Goal: Information Seeking & Learning: Compare options

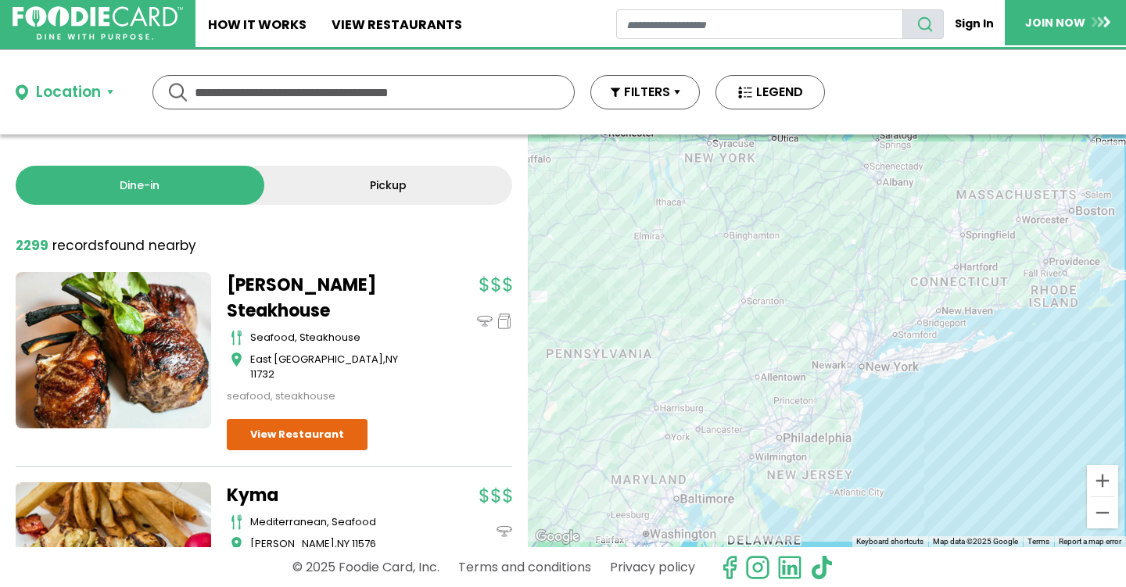
click at [251, 99] on input "text" at bounding box center [364, 92] width 338 height 33
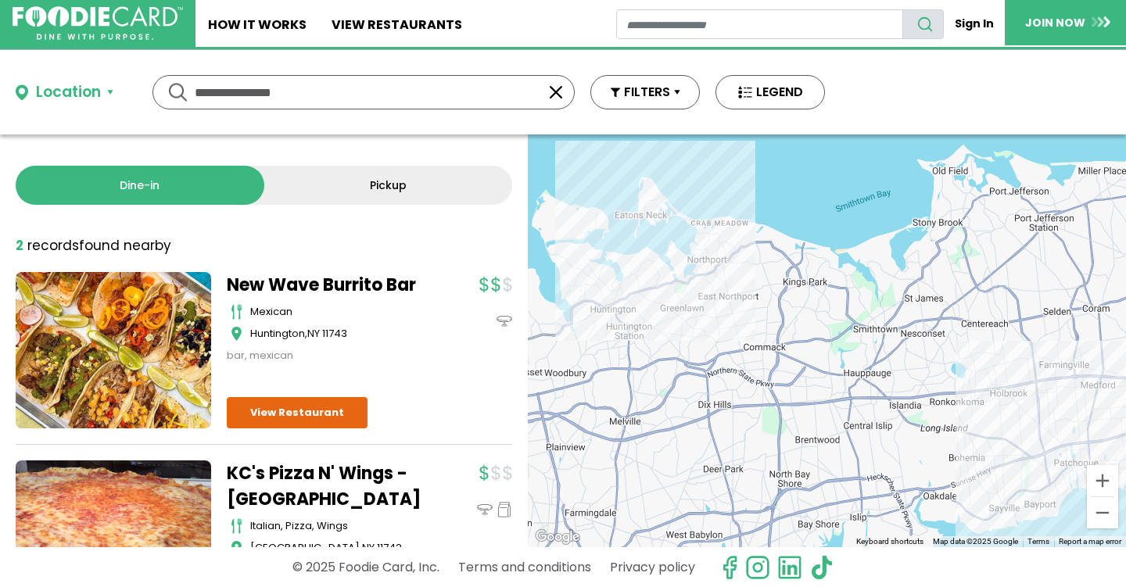
type input "**********"
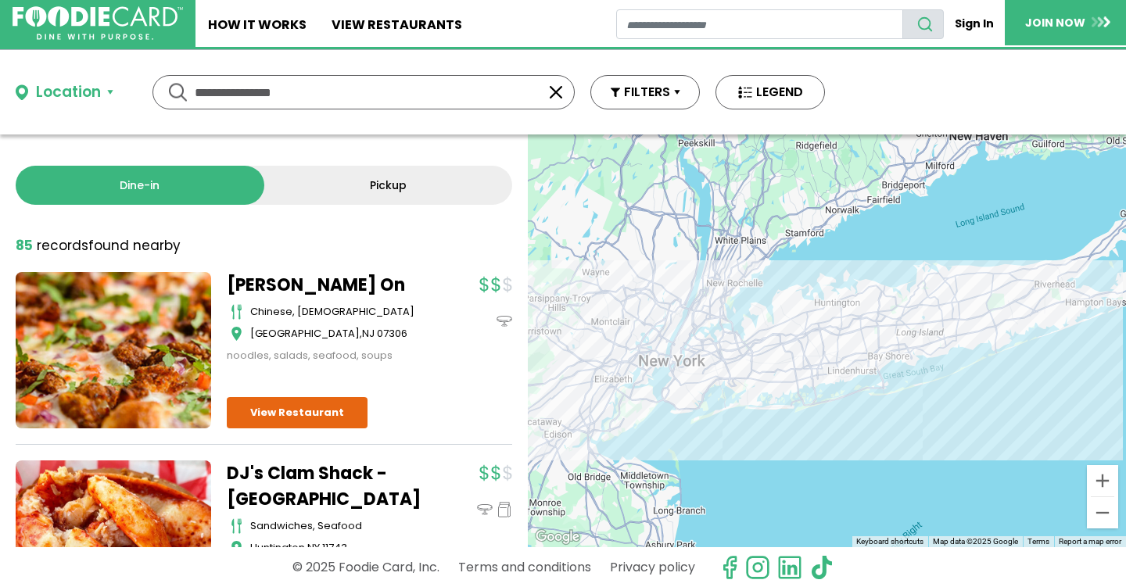
click at [332, 193] on link "Pickup" at bounding box center [388, 185] width 249 height 39
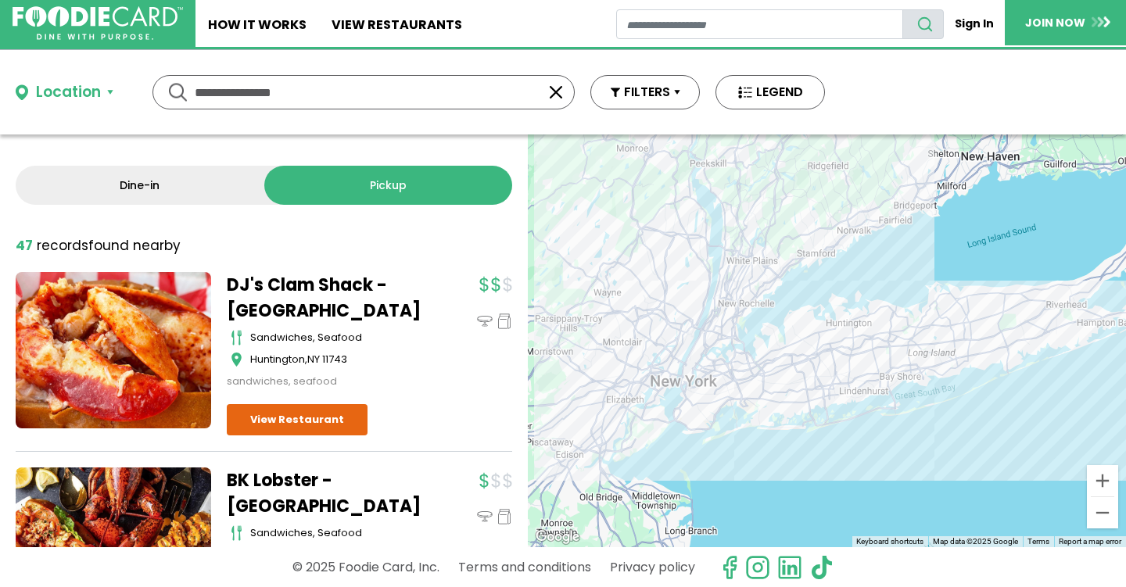
click at [173, 94] on div "**********" at bounding box center [364, 92] width 422 height 34
click at [330, 192] on link "Pickup" at bounding box center [388, 185] width 249 height 39
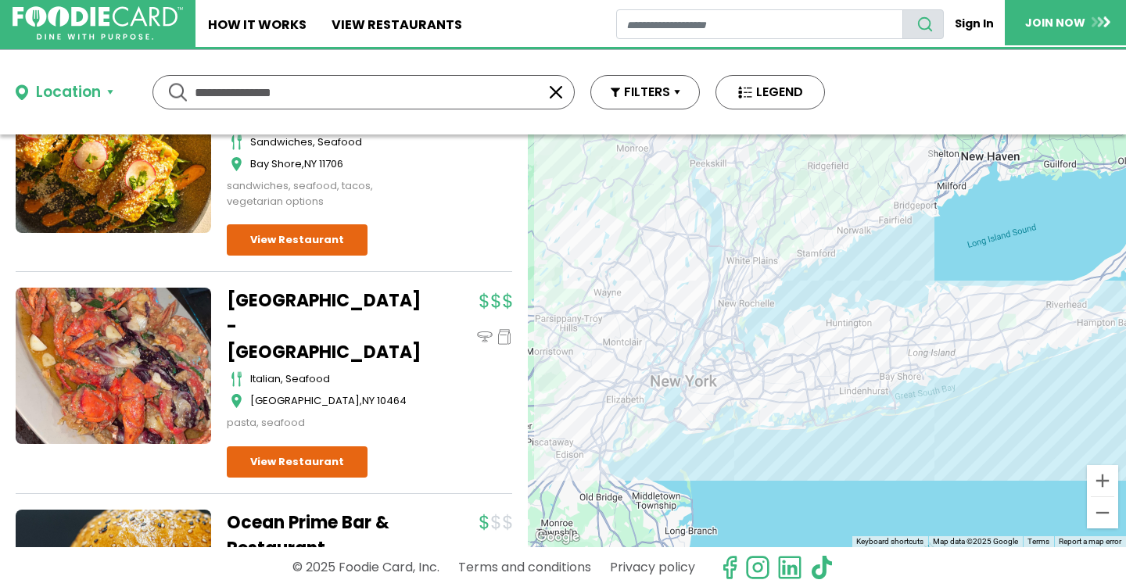
scroll to position [1610, 0]
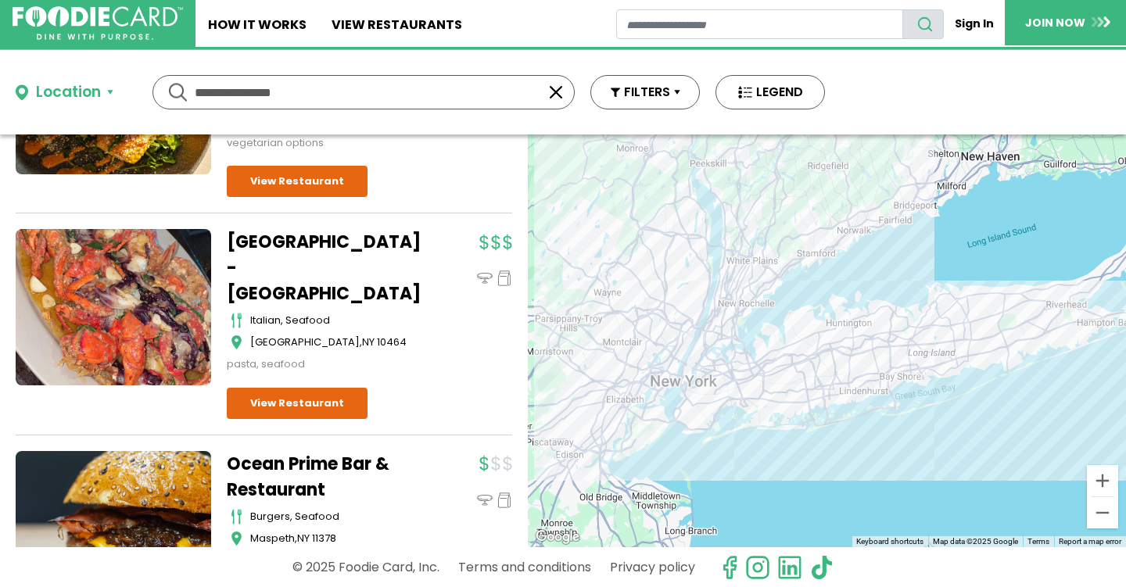
click at [783, 403] on div at bounding box center [827, 341] width 598 height 413
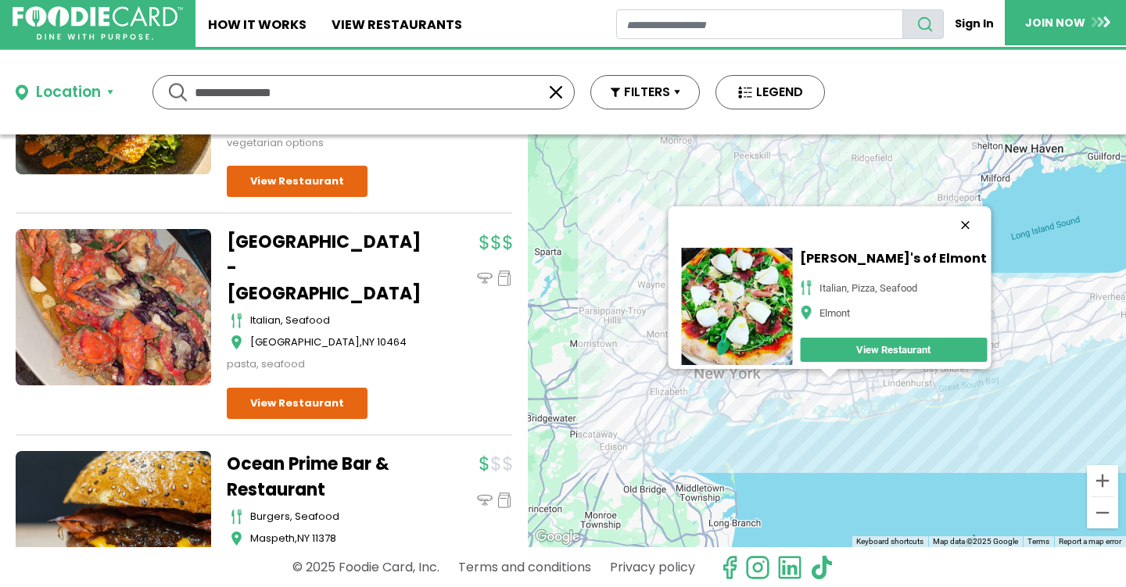
click at [984, 206] on button "Close" at bounding box center [965, 225] width 38 height 38
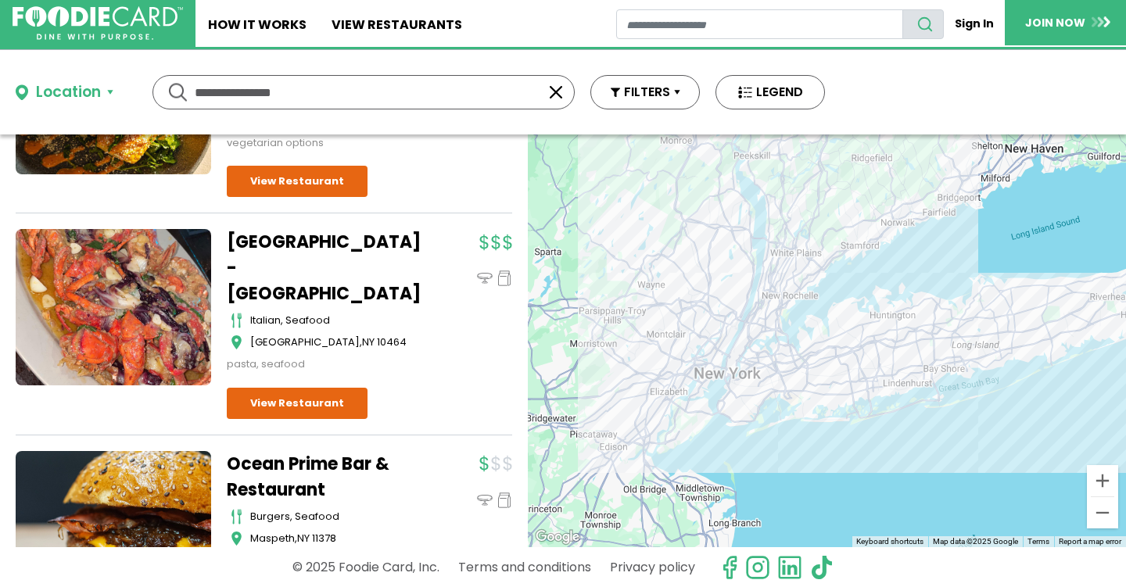
click at [884, 381] on div at bounding box center [827, 341] width 598 height 413
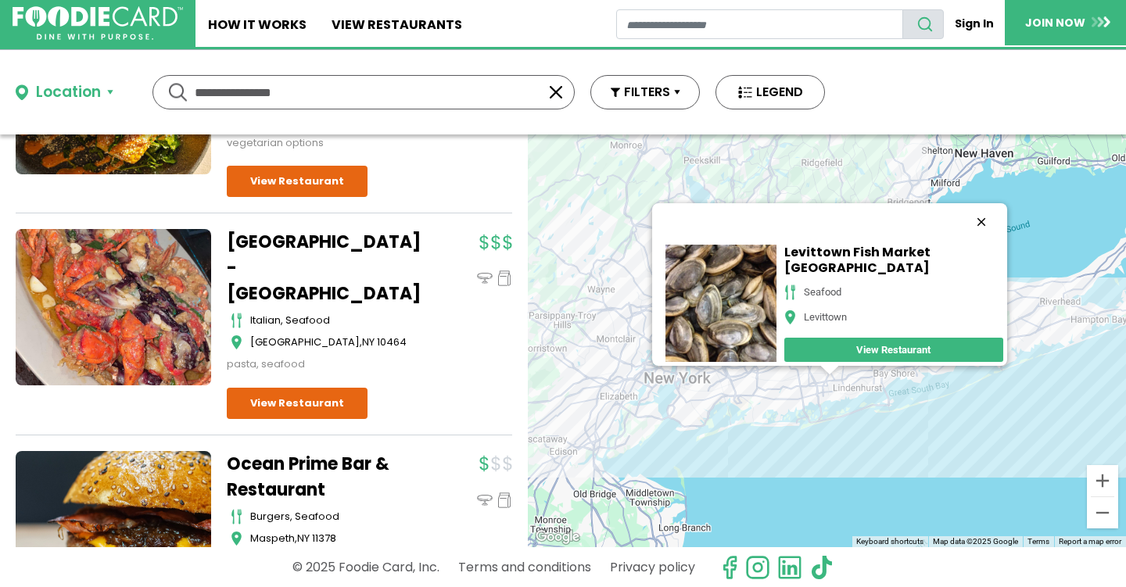
click at [1000, 203] on button "Close" at bounding box center [981, 222] width 38 height 38
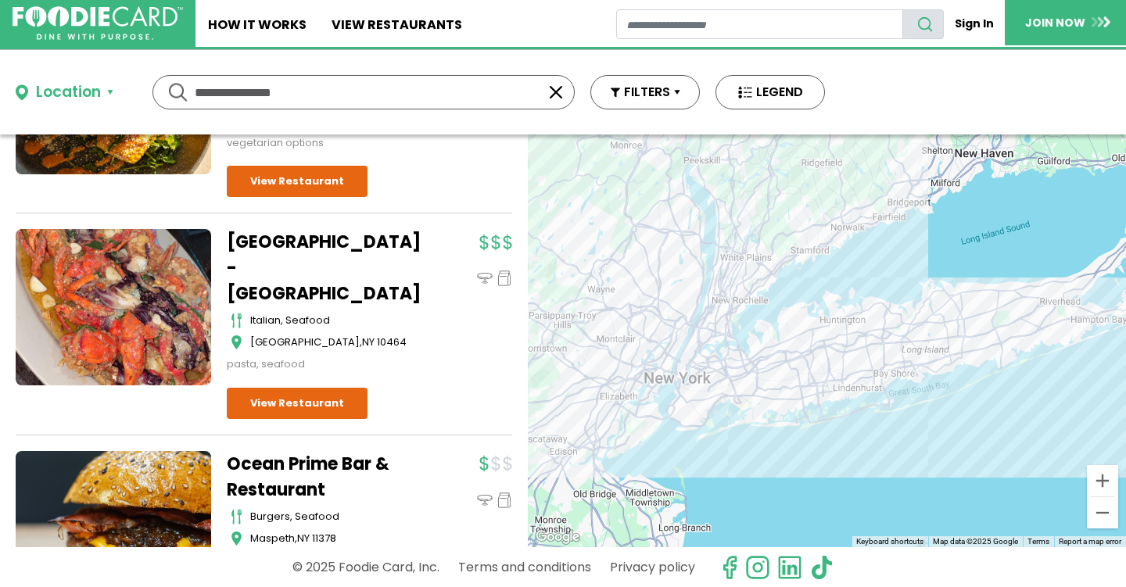
click at [838, 411] on div at bounding box center [827, 341] width 598 height 413
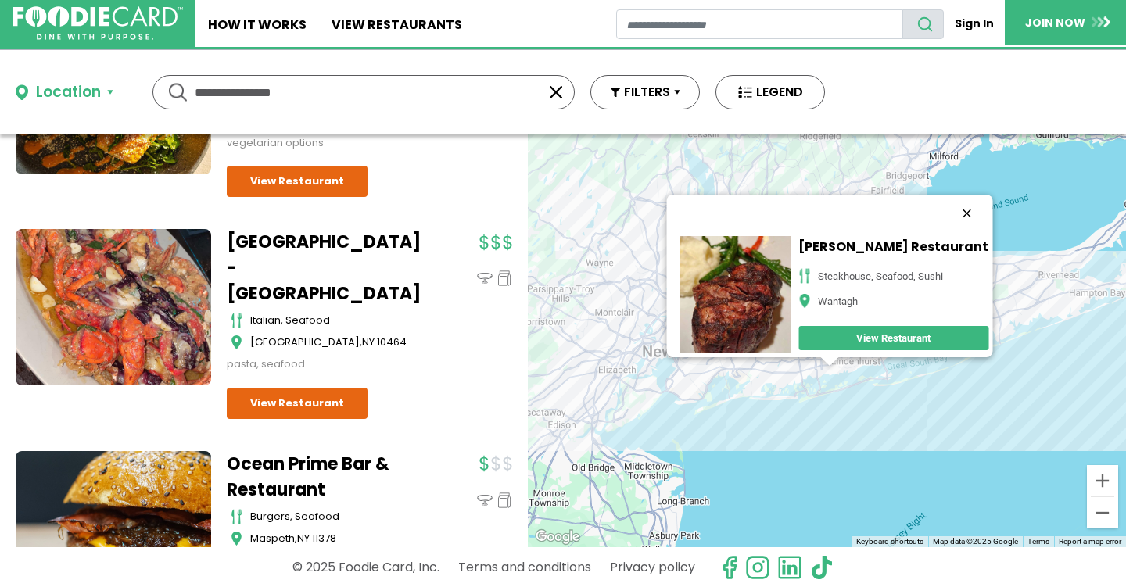
click at [985, 199] on button "Close" at bounding box center [967, 214] width 38 height 38
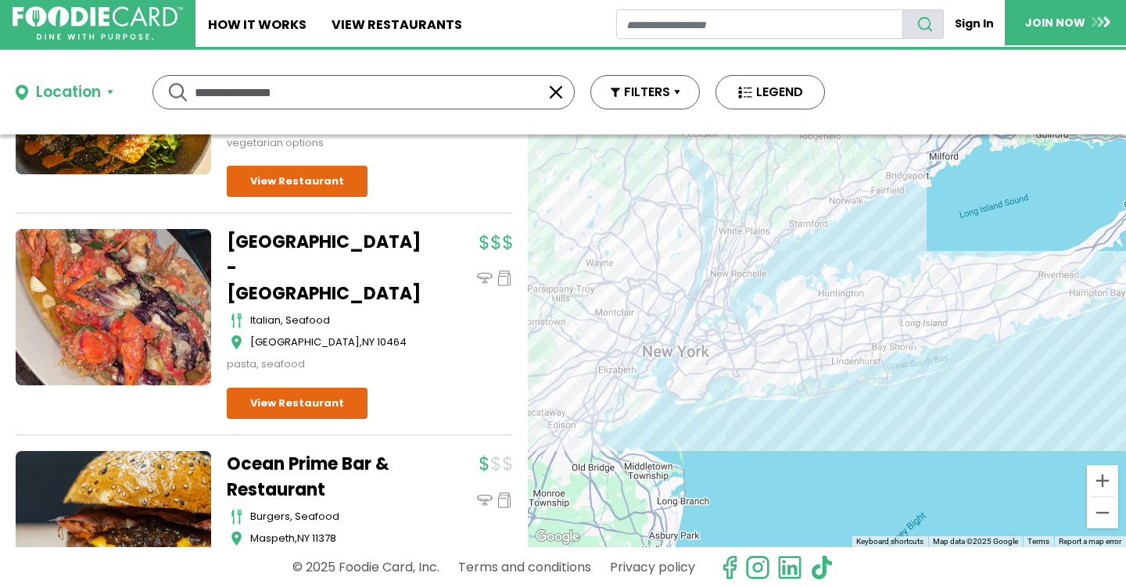
click at [914, 370] on div at bounding box center [827, 341] width 598 height 413
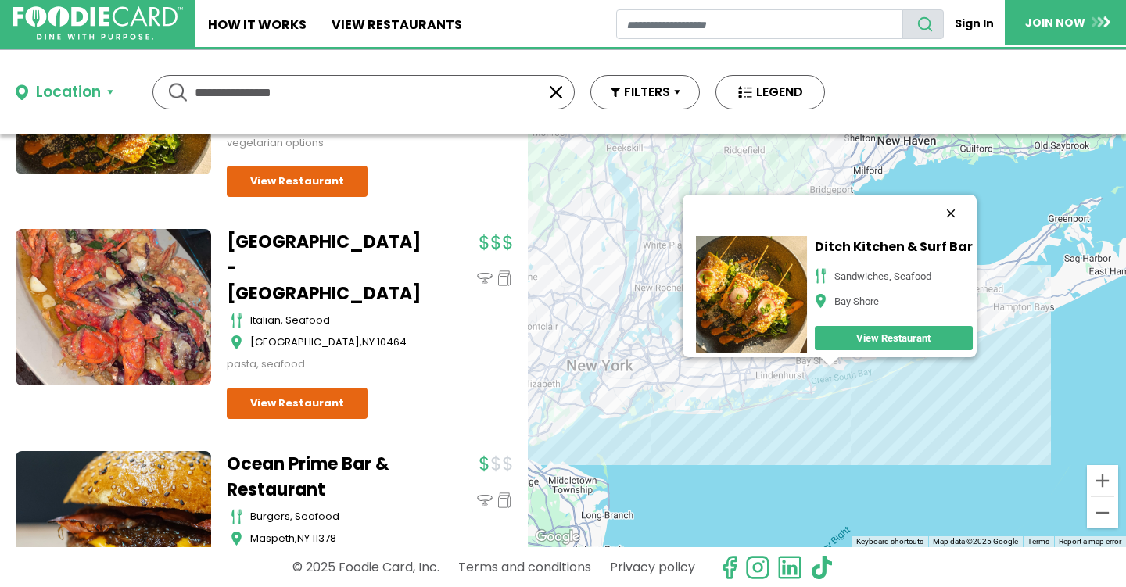
click at [969, 198] on button "Close" at bounding box center [951, 214] width 38 height 38
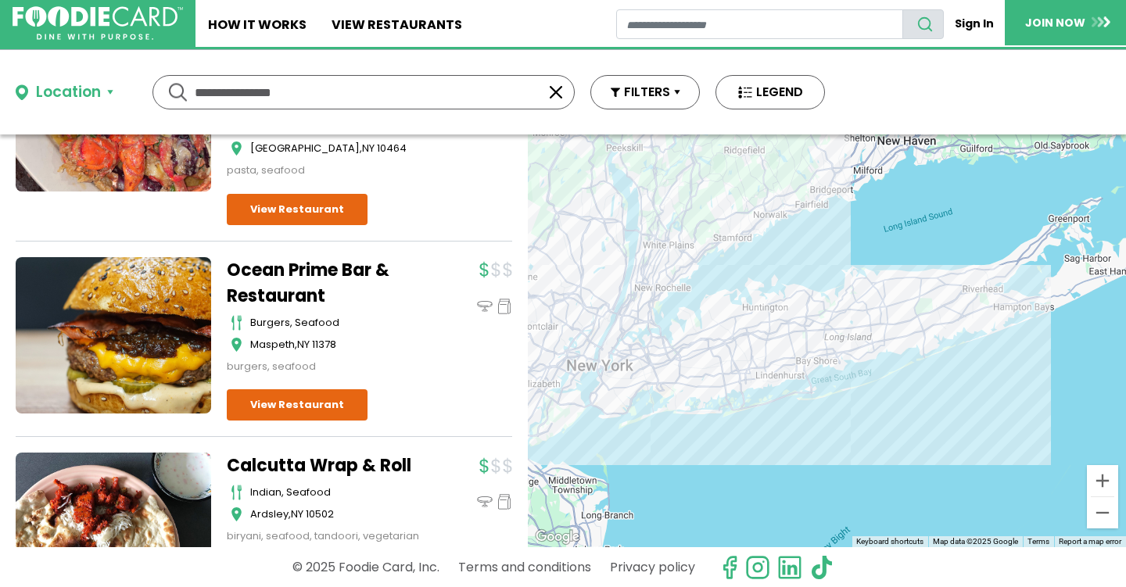
scroll to position [1808, 0]
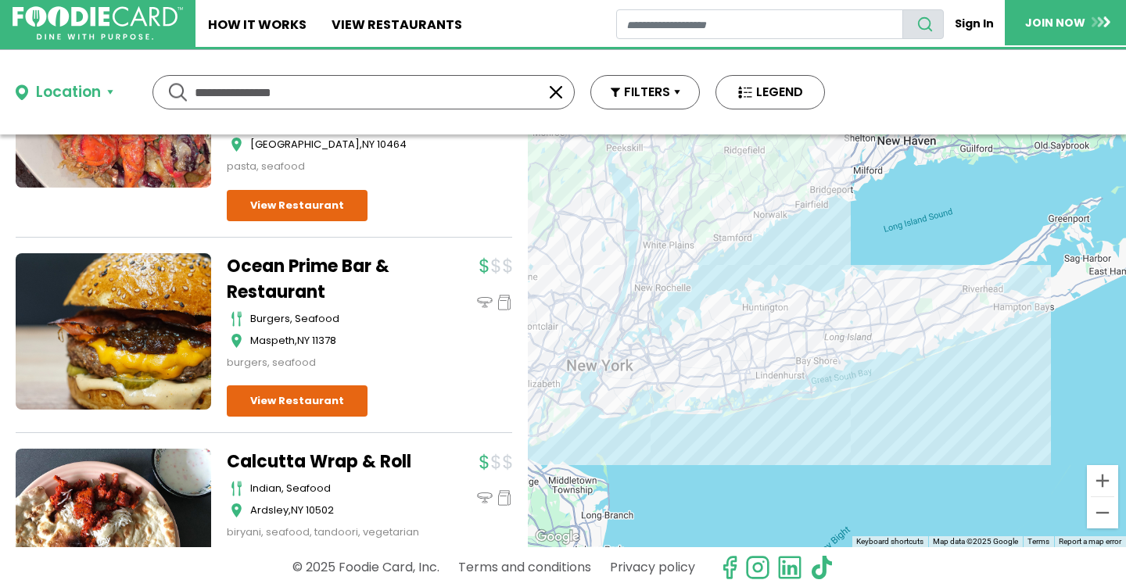
click at [99, 96] on div "Location" at bounding box center [68, 92] width 65 height 23
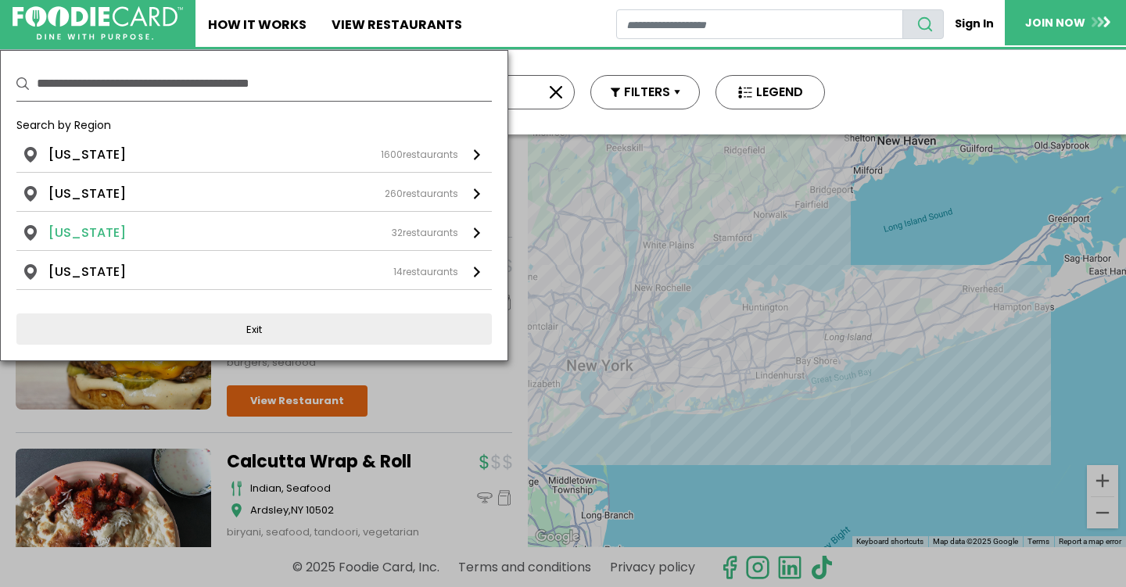
click at [418, 235] on div "32 restaurants" at bounding box center [425, 233] width 66 height 14
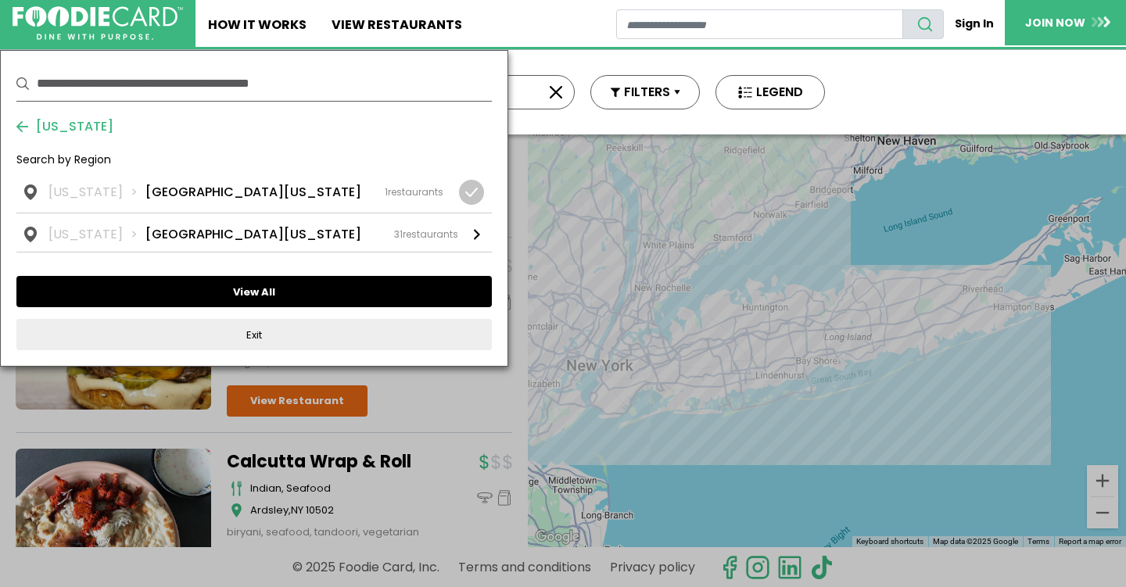
click at [217, 282] on button "View All" at bounding box center [254, 291] width 476 height 31
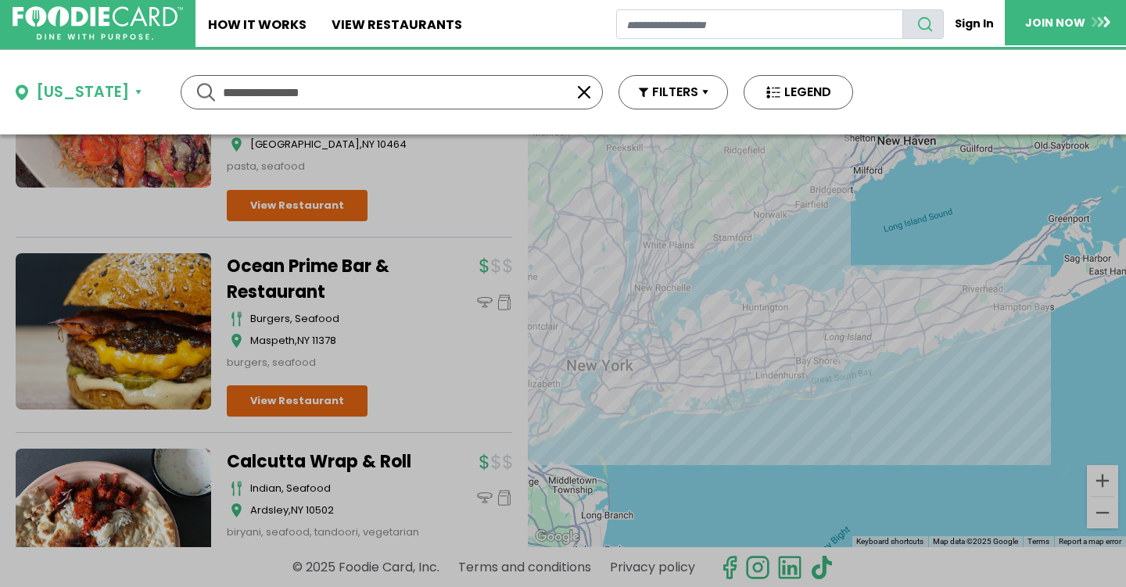
scroll to position [0, 0]
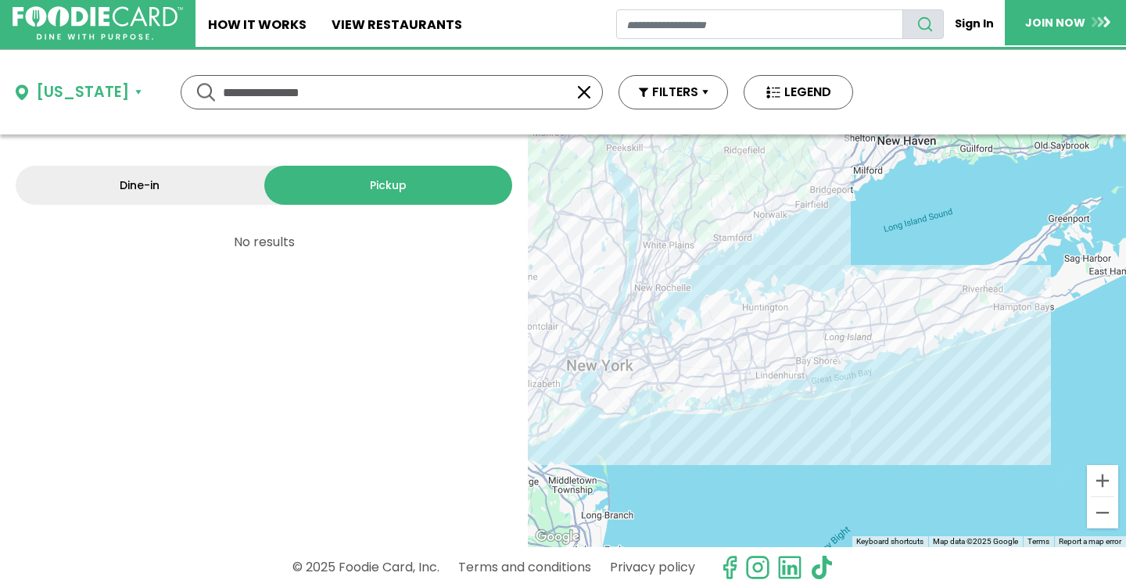
click at [529, 91] on div "**********" at bounding box center [392, 92] width 422 height 34
drag, startPoint x: 361, startPoint y: 82, endPoint x: 314, endPoint y: 106, distance: 53.2
click at [314, 106] on input "**********" at bounding box center [392, 92] width 338 height 33
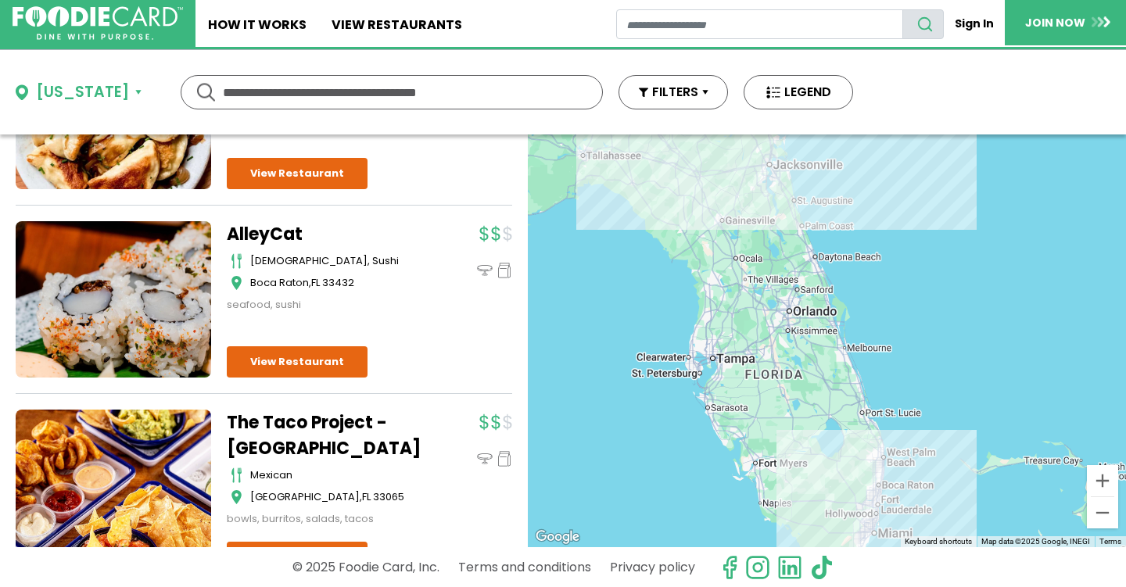
scroll to position [3248, 0]
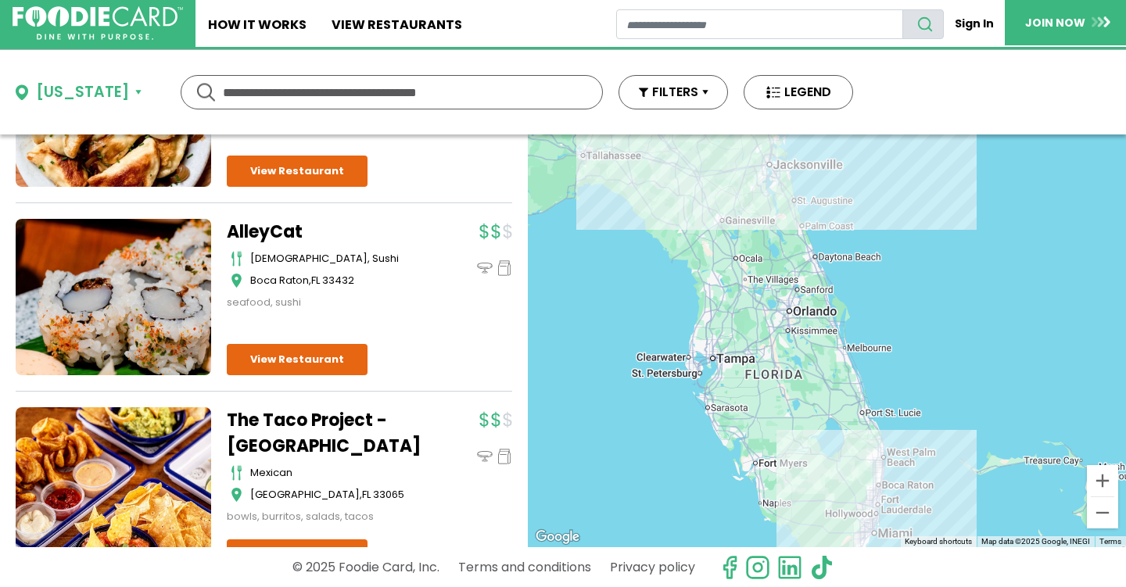
click at [95, 92] on button "Florida" at bounding box center [79, 92] width 126 height 23
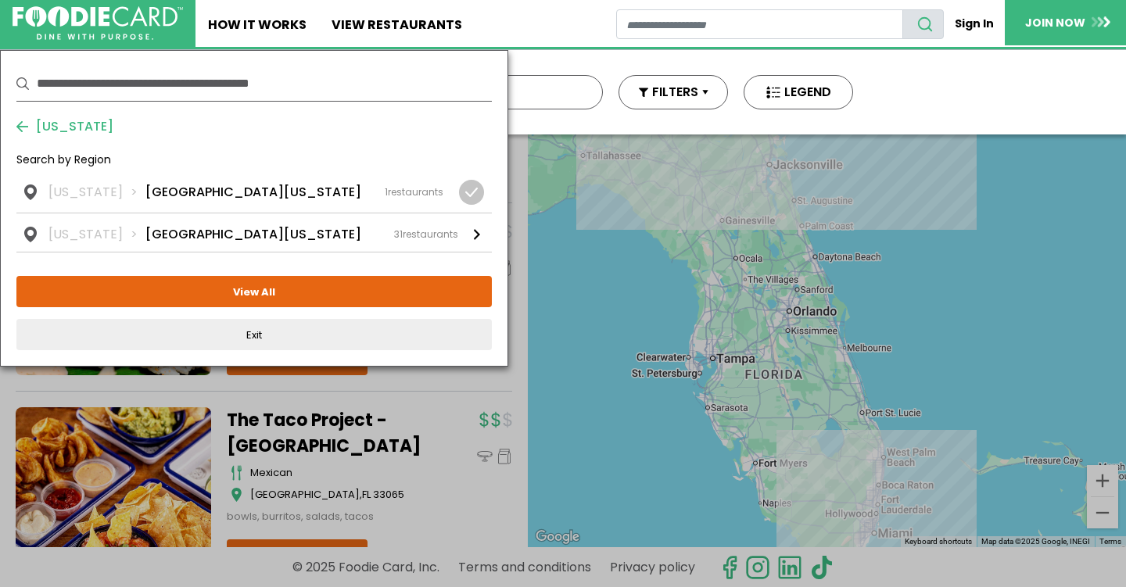
click at [45, 88] on input "text" at bounding box center [264, 83] width 455 height 34
type input "*****"
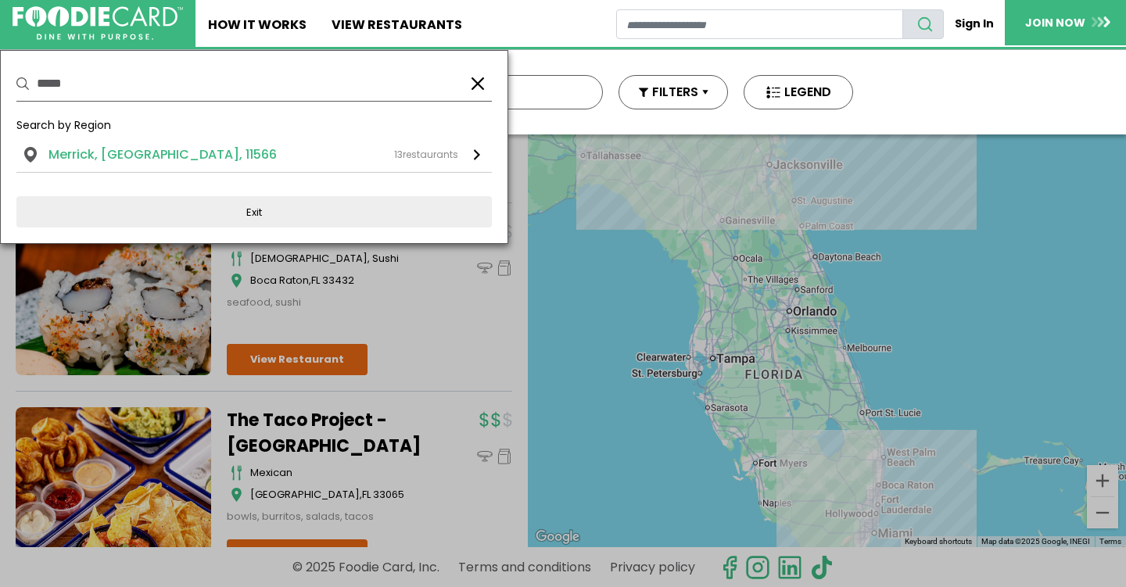
click at [416, 153] on div "13 restaurants" at bounding box center [426, 155] width 64 height 14
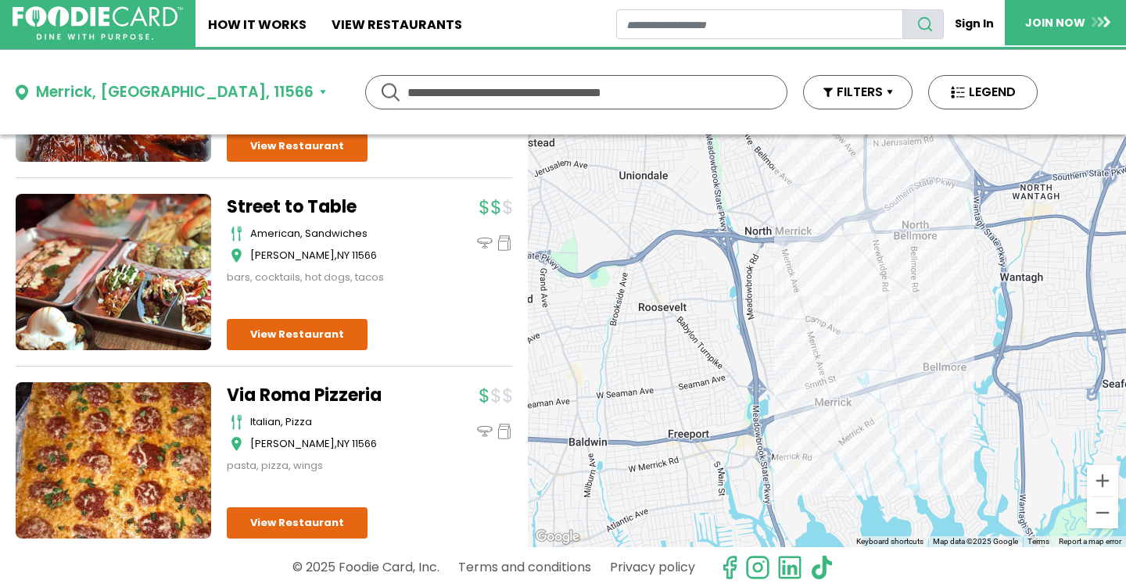
scroll to position [1358, 0]
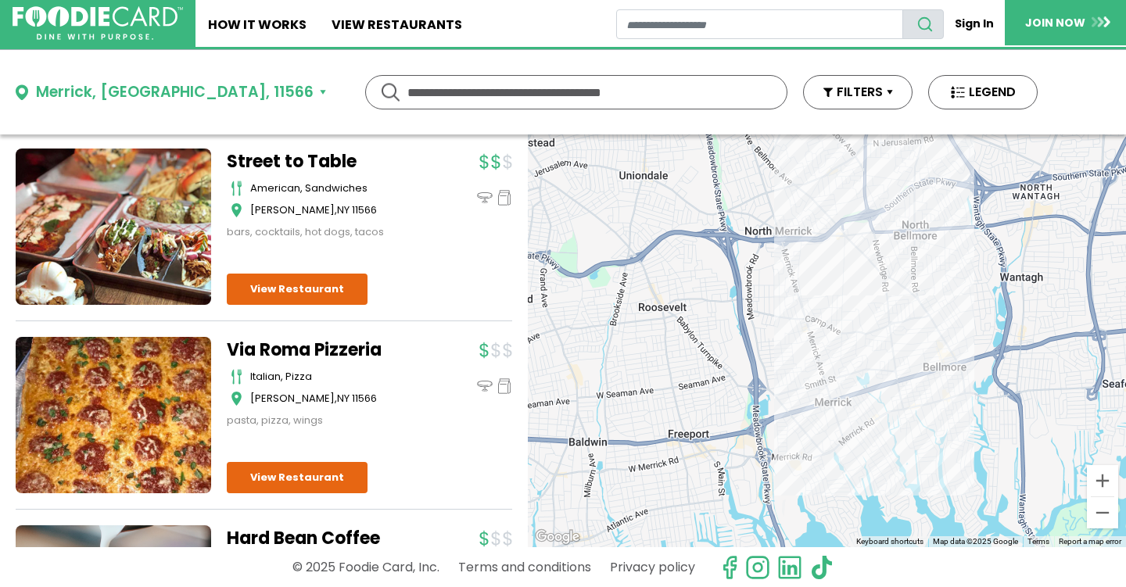
click at [322, 337] on link "Via Roma Pizzeria" at bounding box center [325, 350] width 196 height 26
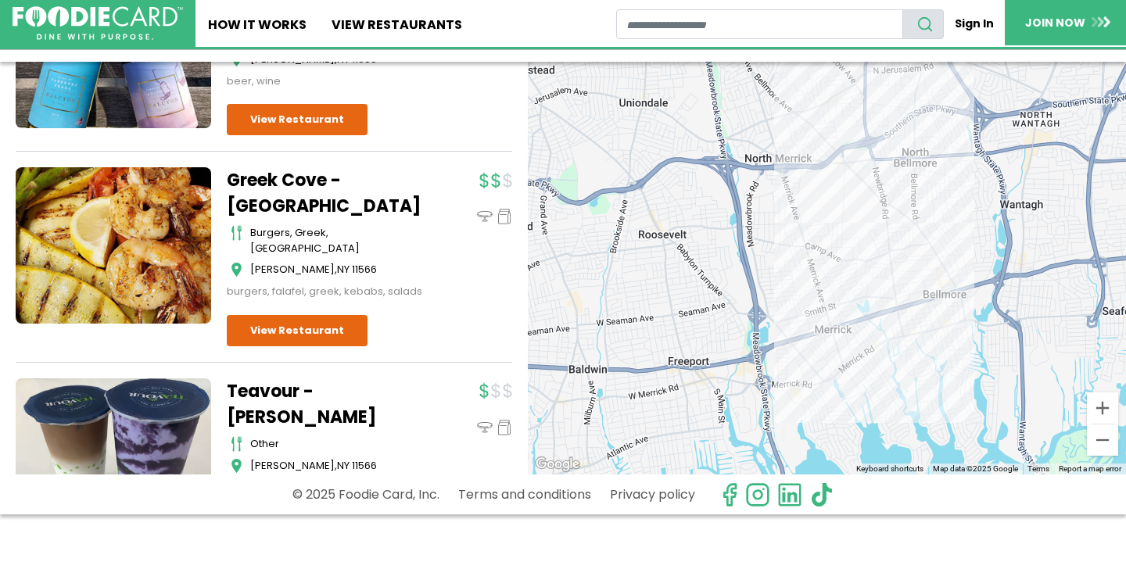
scroll to position [225, 0]
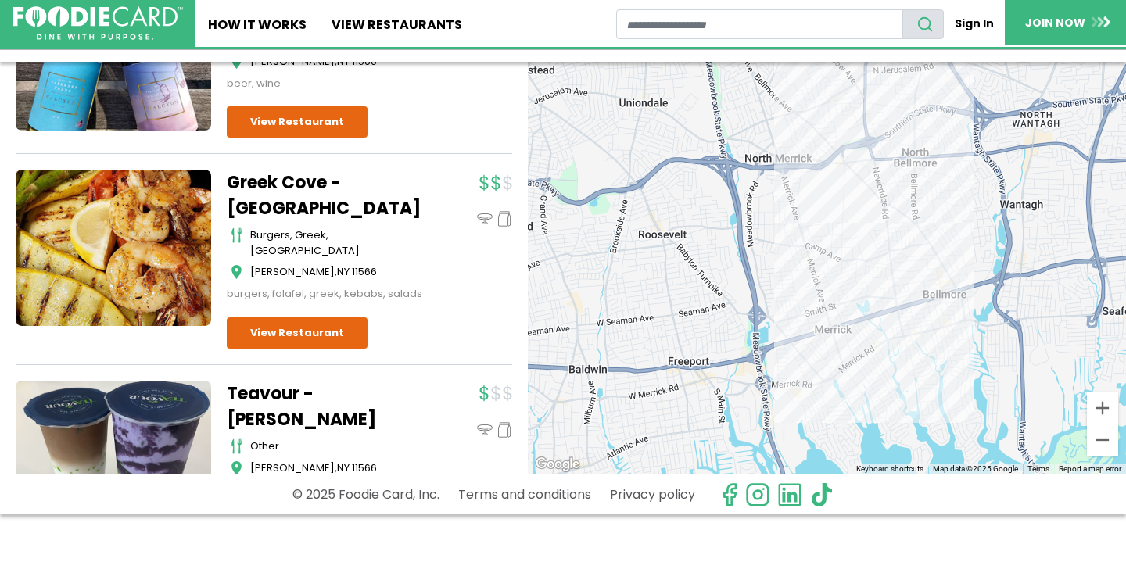
click at [235, 195] on link "Greek Cove - Merrick" at bounding box center [325, 196] width 196 height 52
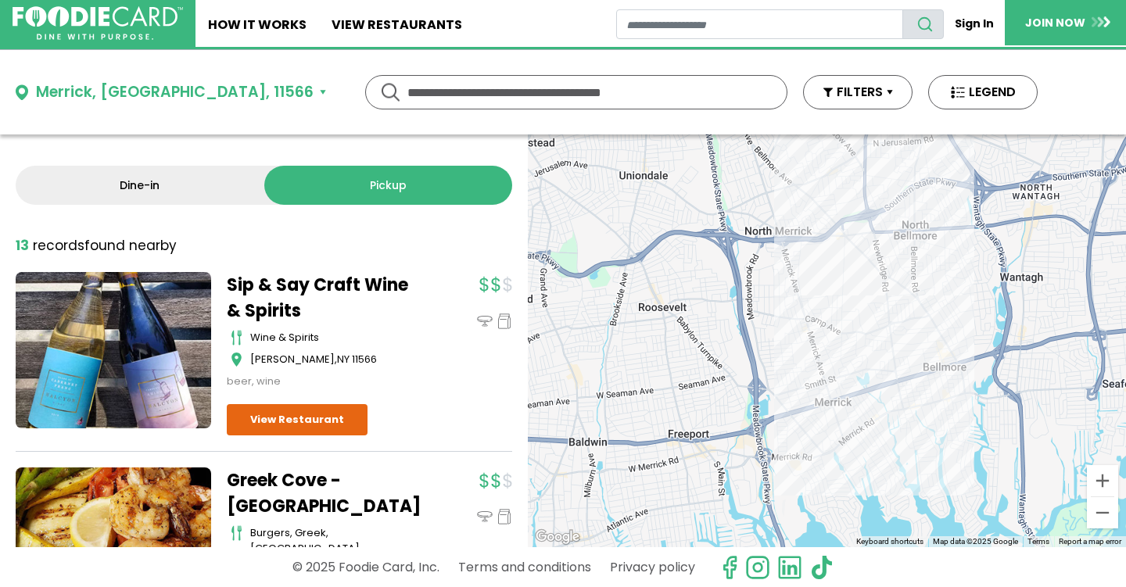
scroll to position [0, 0]
click at [150, 190] on link "Dine-in" at bounding box center [140, 185] width 249 height 39
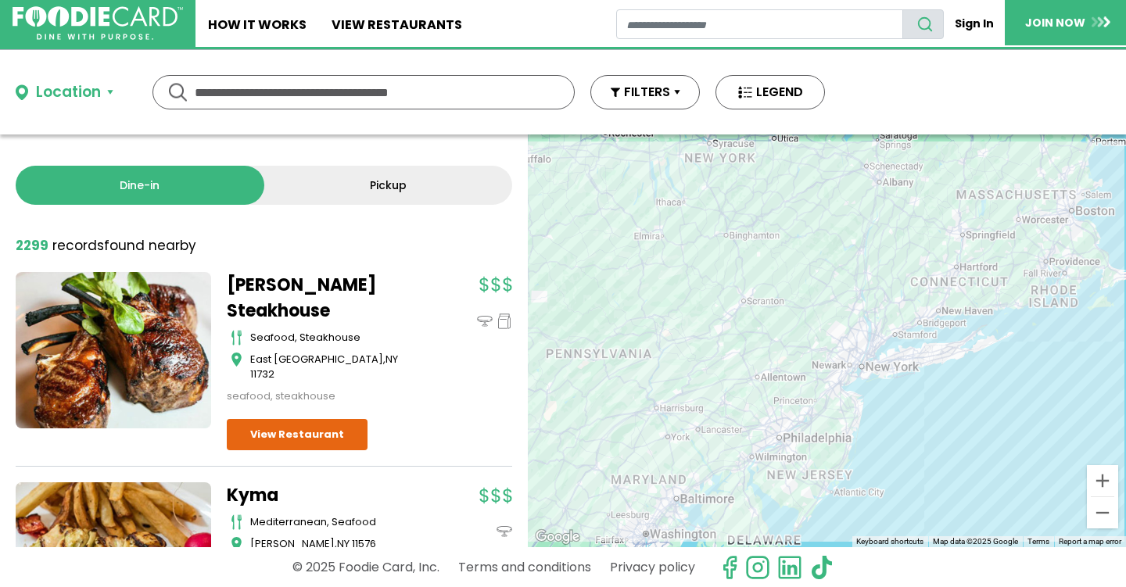
click at [224, 96] on input "text" at bounding box center [364, 92] width 338 height 33
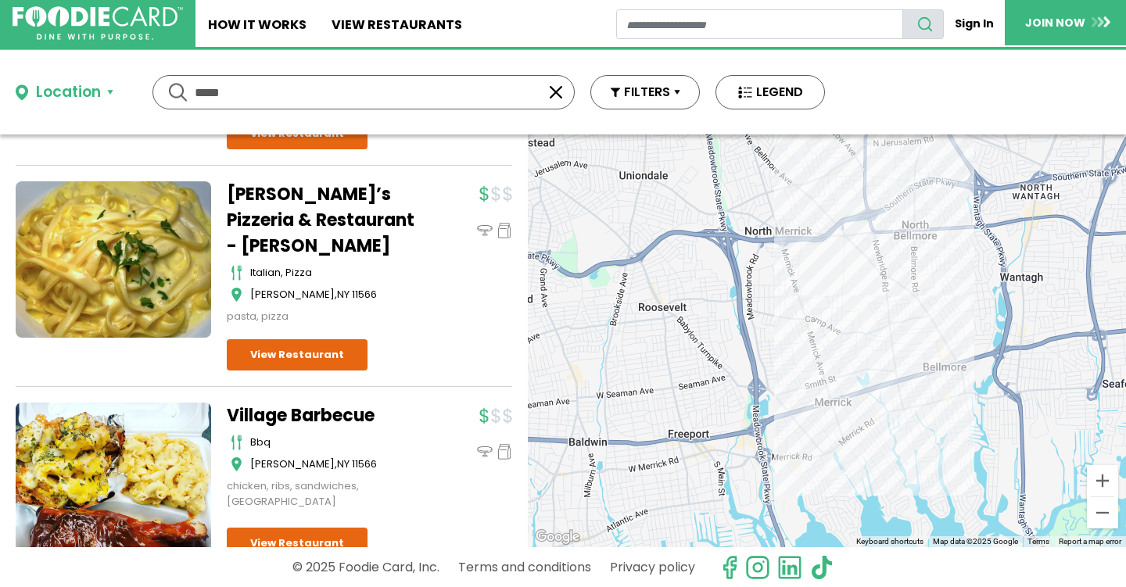
scroll to position [928, 0]
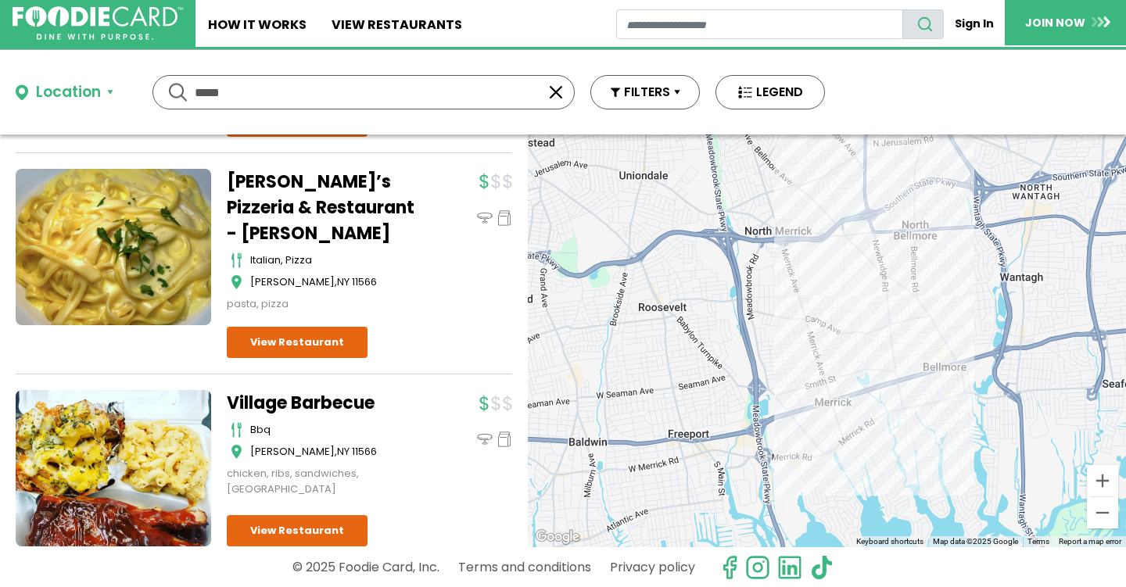
click at [287, 390] on link "Village Barbecue" at bounding box center [325, 403] width 196 height 26
click at [253, 171] on link "Frankie’s Pizzeria & Restaurant - Merrick" at bounding box center [325, 207] width 196 height 77
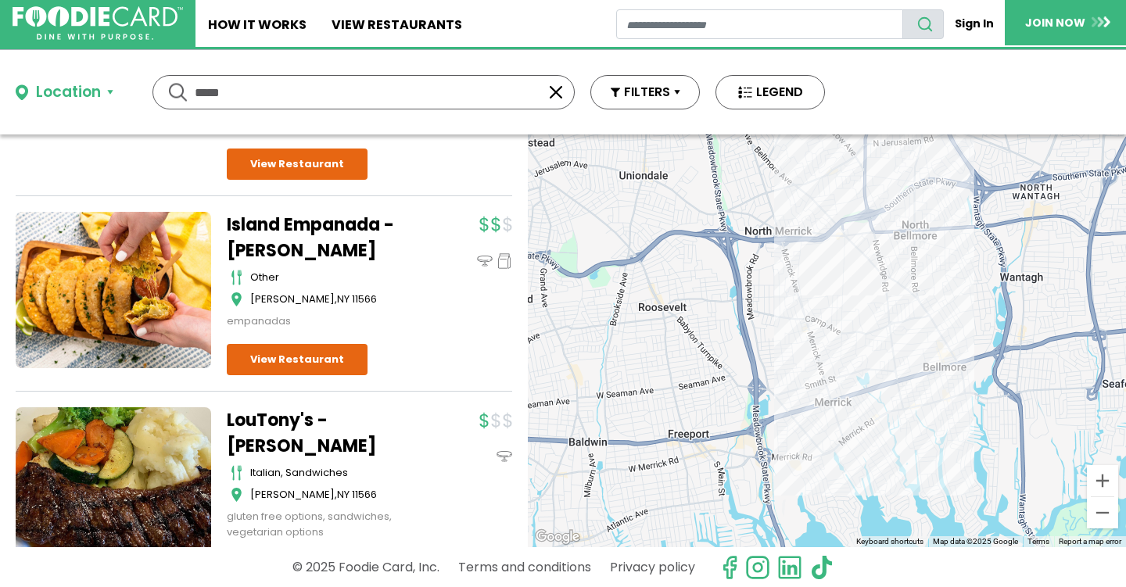
scroll to position [2736, 0]
click at [321, 408] on link "LouTony's - [PERSON_NAME]" at bounding box center [325, 434] width 196 height 52
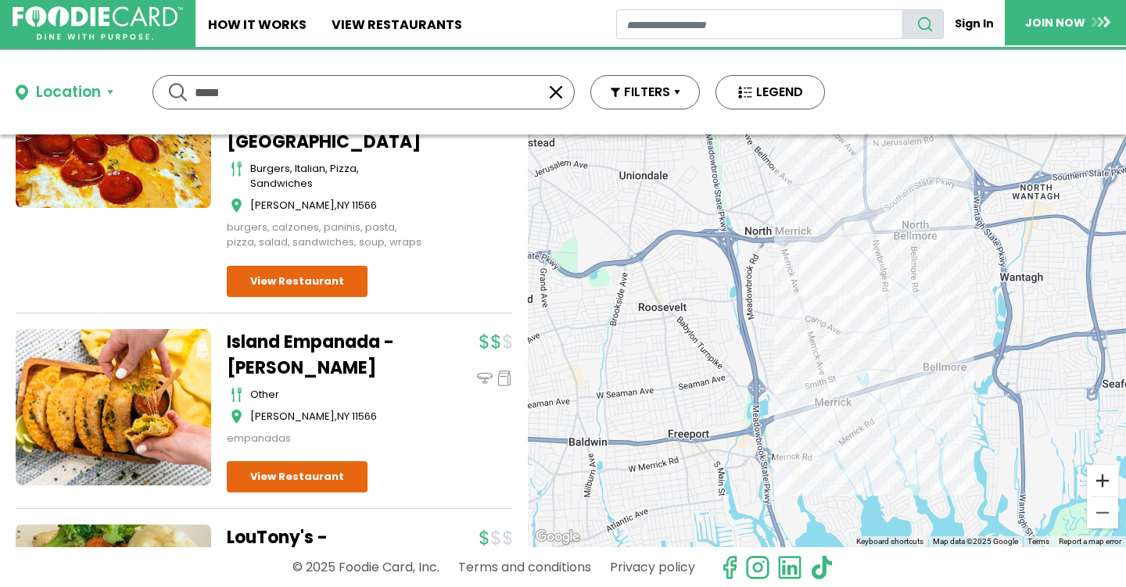
click at [1104, 484] on button "Zoom in" at bounding box center [1102, 480] width 31 height 31
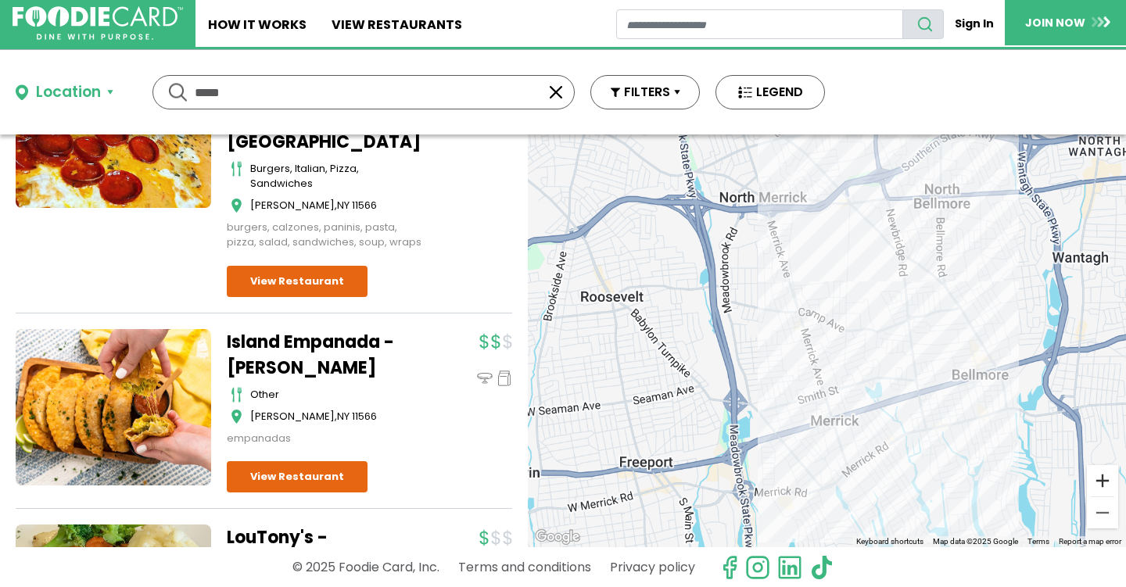
click at [1104, 484] on button "Zoom in" at bounding box center [1102, 480] width 31 height 31
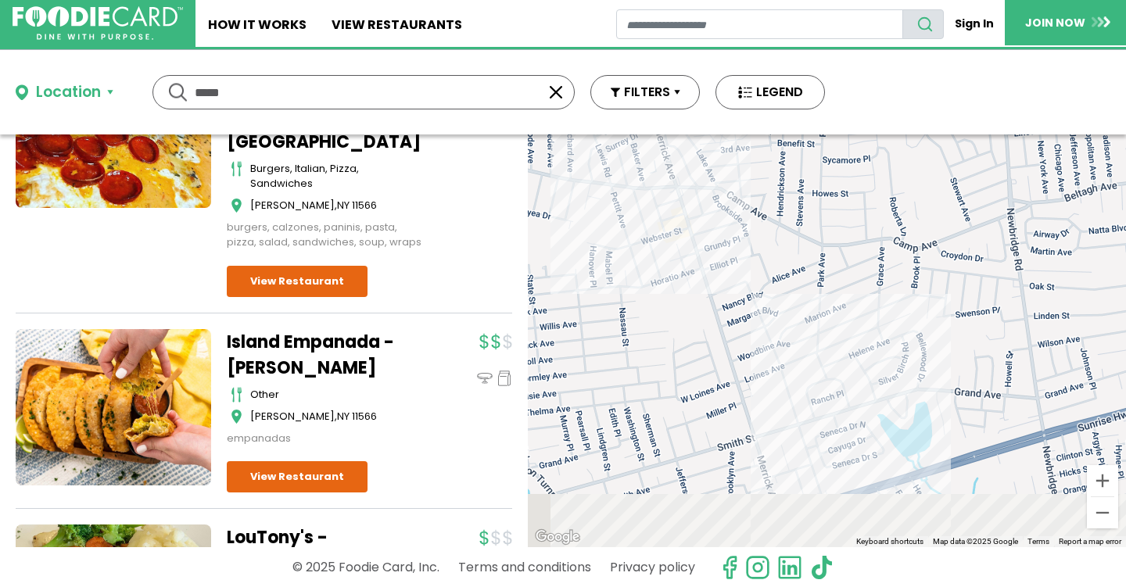
drag, startPoint x: 1016, startPoint y: 372, endPoint x: 925, endPoint y: 267, distance: 138.6
click at [925, 267] on div at bounding box center [827, 341] width 598 height 413
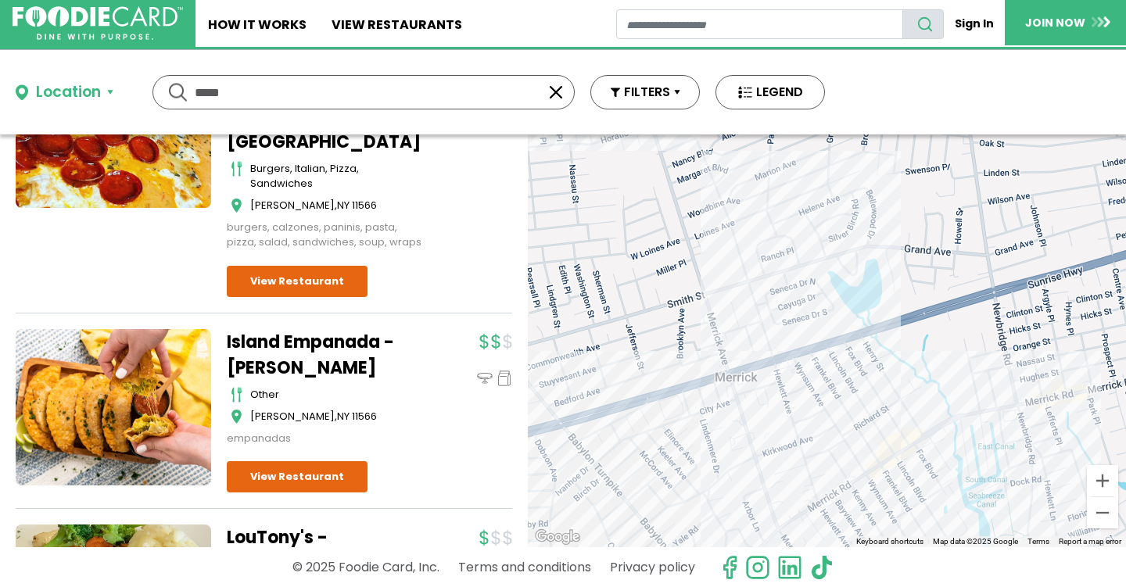
drag, startPoint x: 942, startPoint y: 363, endPoint x: 901, endPoint y: 180, distance: 187.7
click at [901, 180] on div at bounding box center [827, 341] width 598 height 413
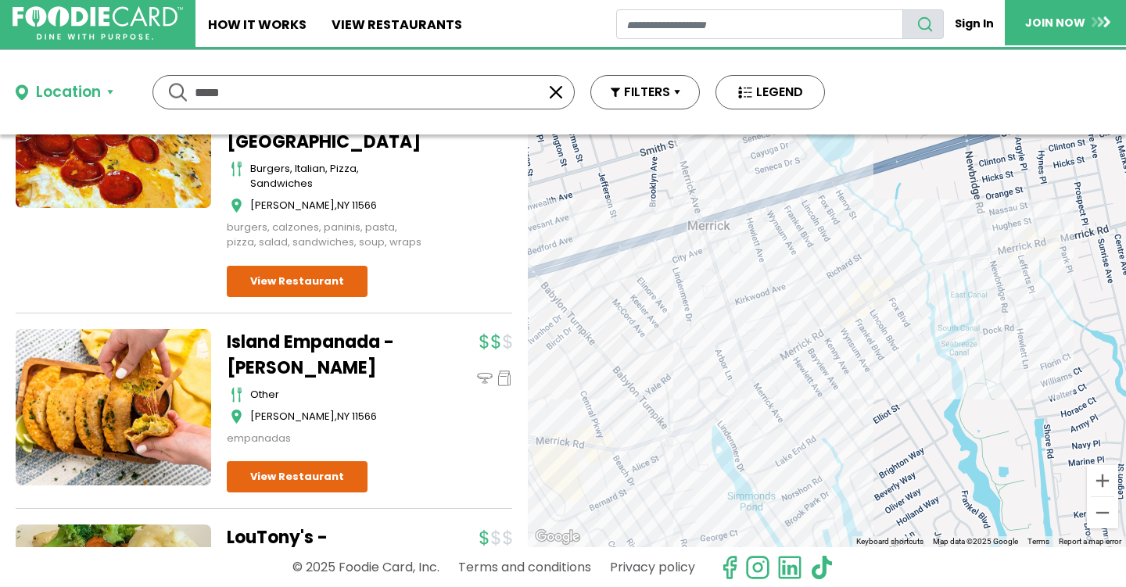
drag, startPoint x: 832, startPoint y: 364, endPoint x: 821, endPoint y: 280, distance: 85.2
click at [821, 280] on div at bounding box center [827, 341] width 598 height 413
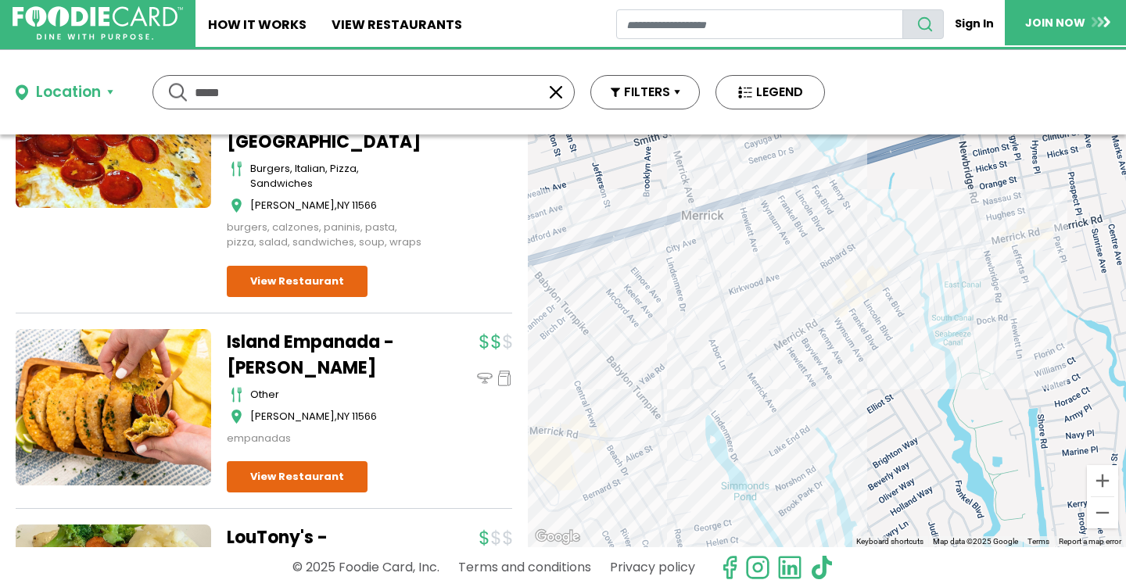
click at [577, 443] on div at bounding box center [827, 341] width 598 height 413
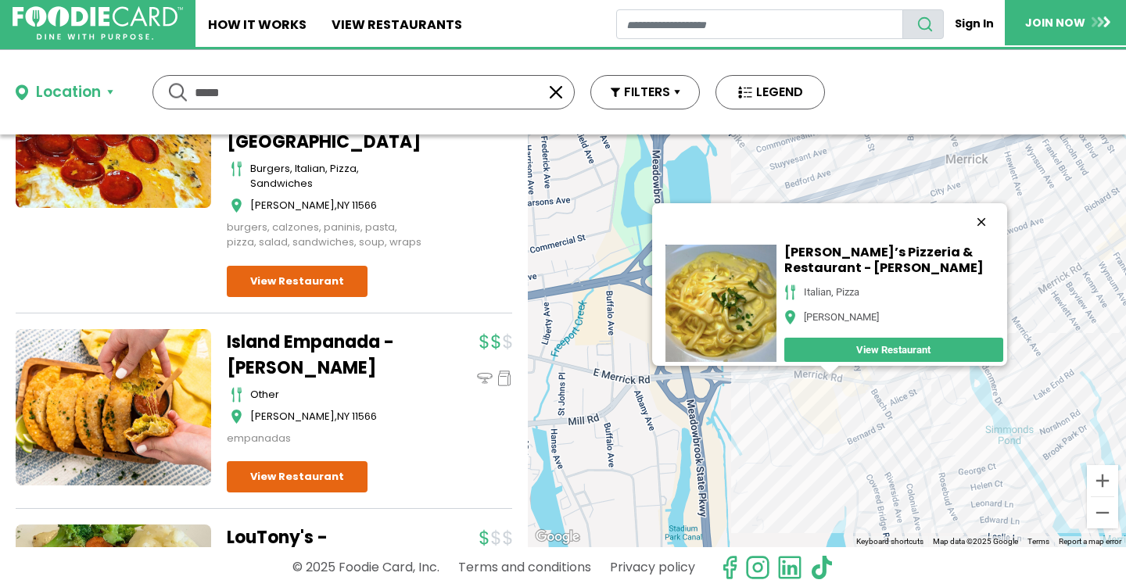
click at [1000, 203] on button "Close" at bounding box center [981, 222] width 38 height 38
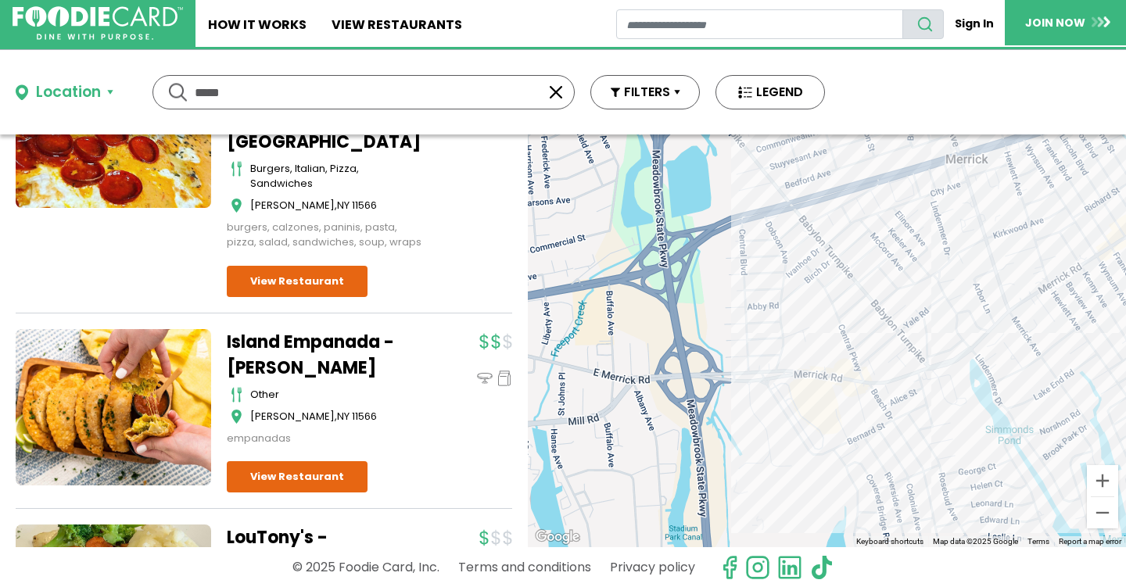
click at [774, 242] on div at bounding box center [827, 341] width 598 height 413
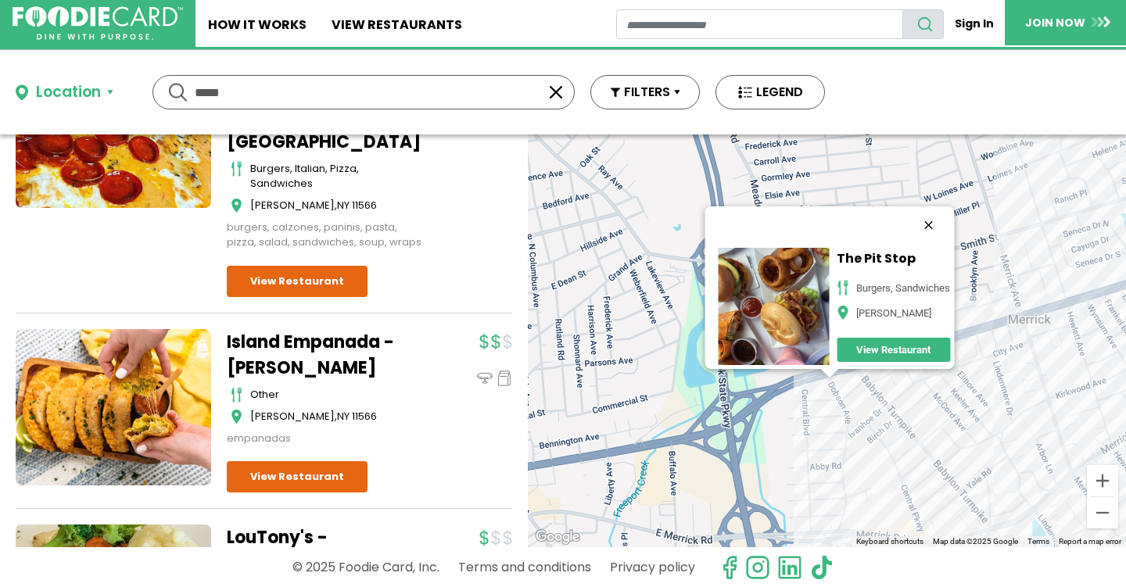
click at [947, 206] on button "Close" at bounding box center [929, 225] width 38 height 38
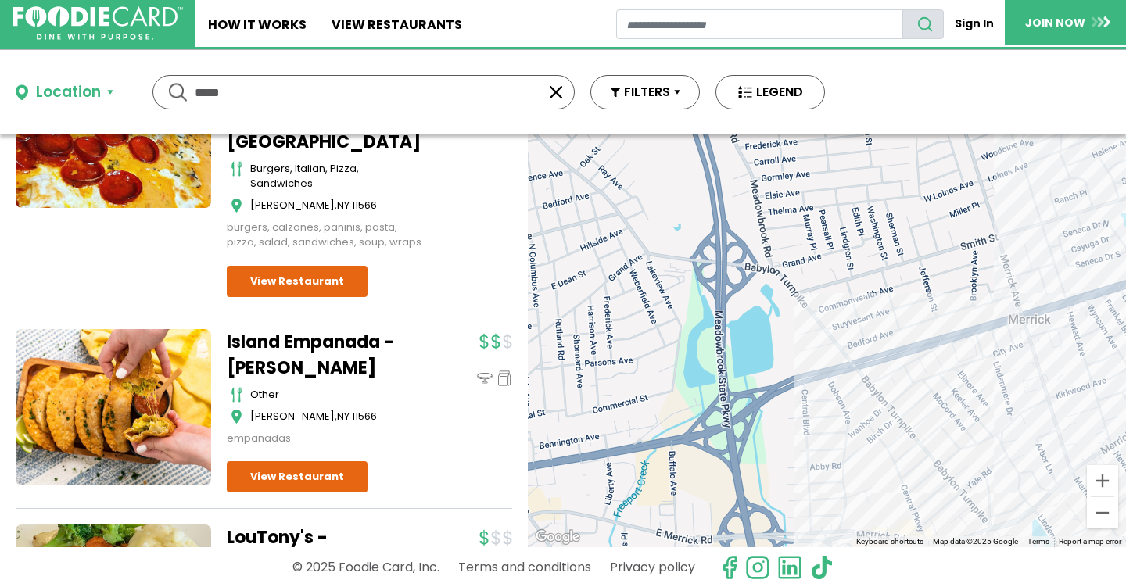
click at [1024, 309] on div at bounding box center [827, 341] width 598 height 413
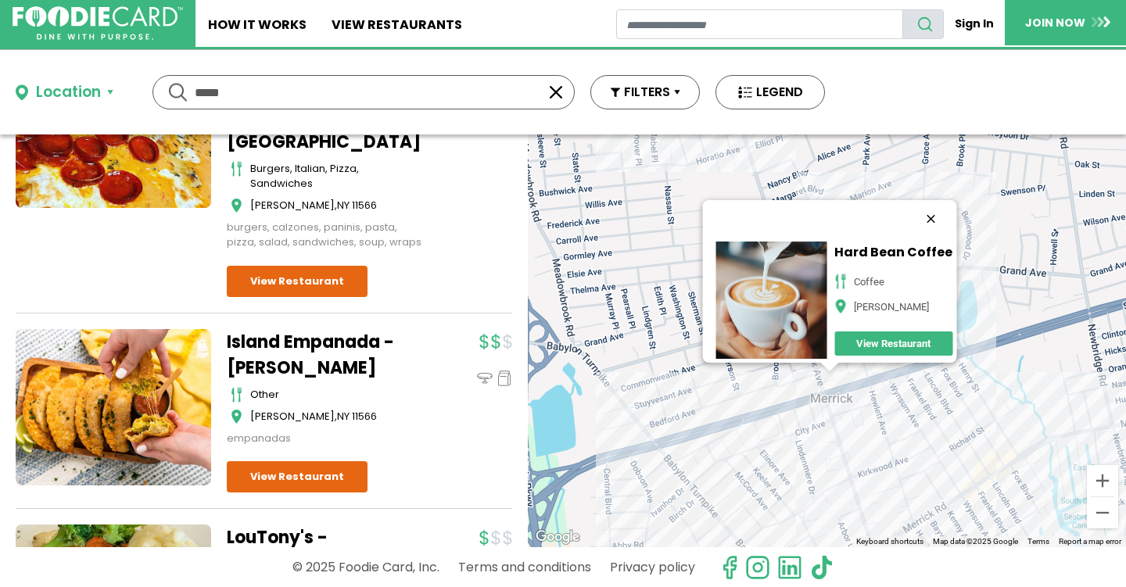
click at [950, 213] on button "Close" at bounding box center [931, 219] width 38 height 38
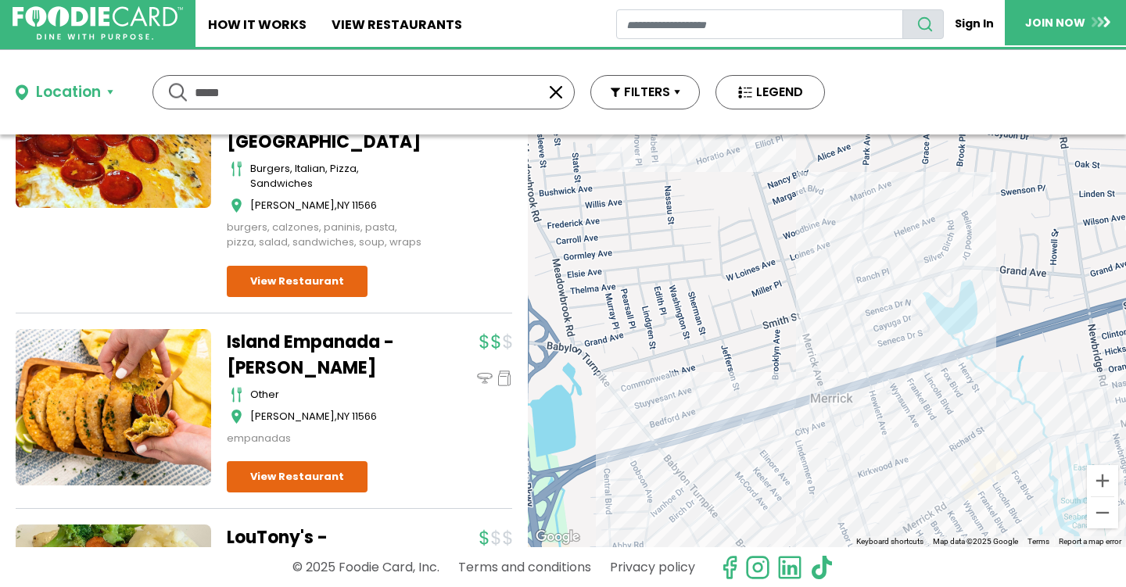
click at [853, 336] on div at bounding box center [827, 341] width 598 height 413
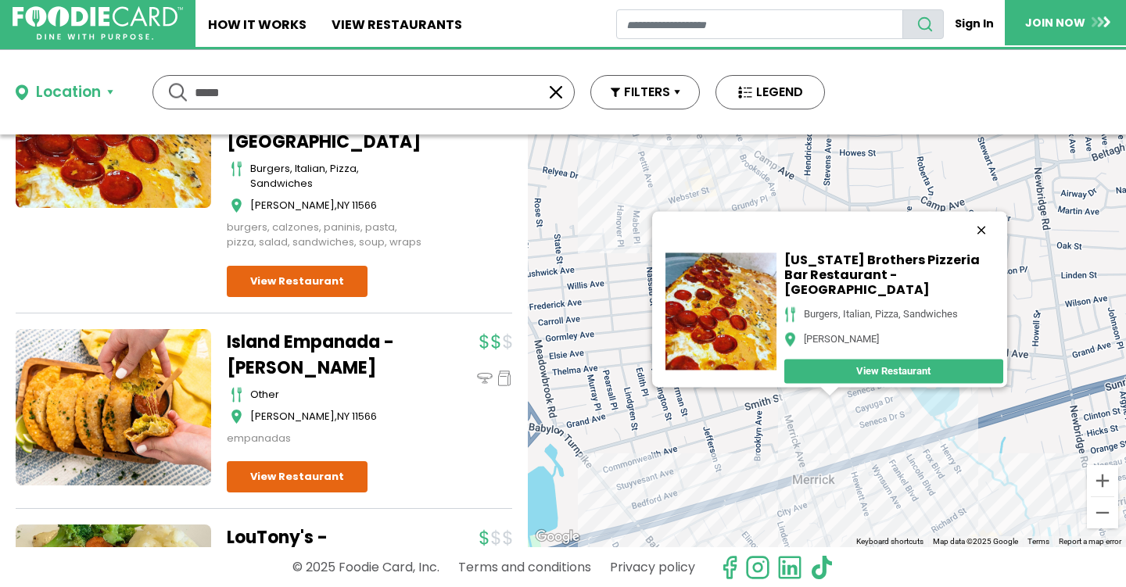
click at [1000, 212] on button "Close" at bounding box center [981, 231] width 38 height 38
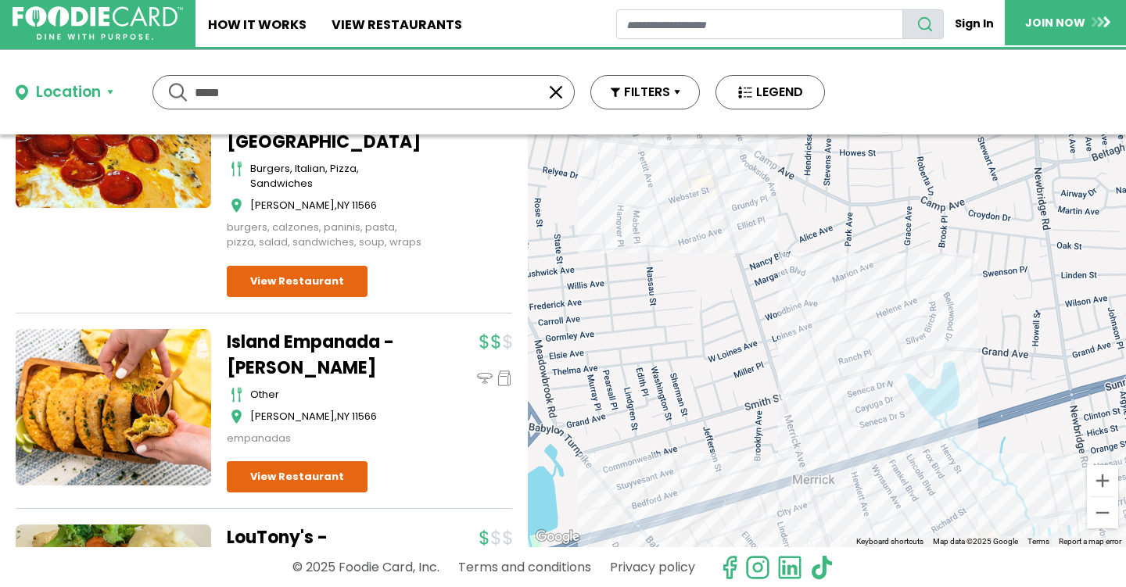
click at [1003, 375] on div at bounding box center [827, 341] width 598 height 413
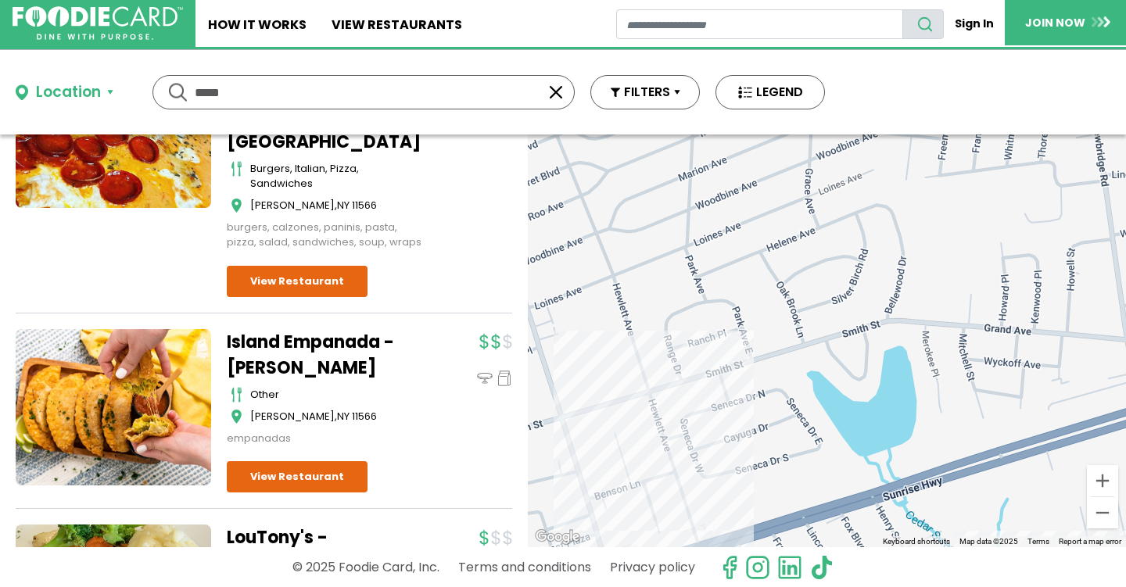
click at [588, 454] on div at bounding box center [827, 341] width 598 height 413
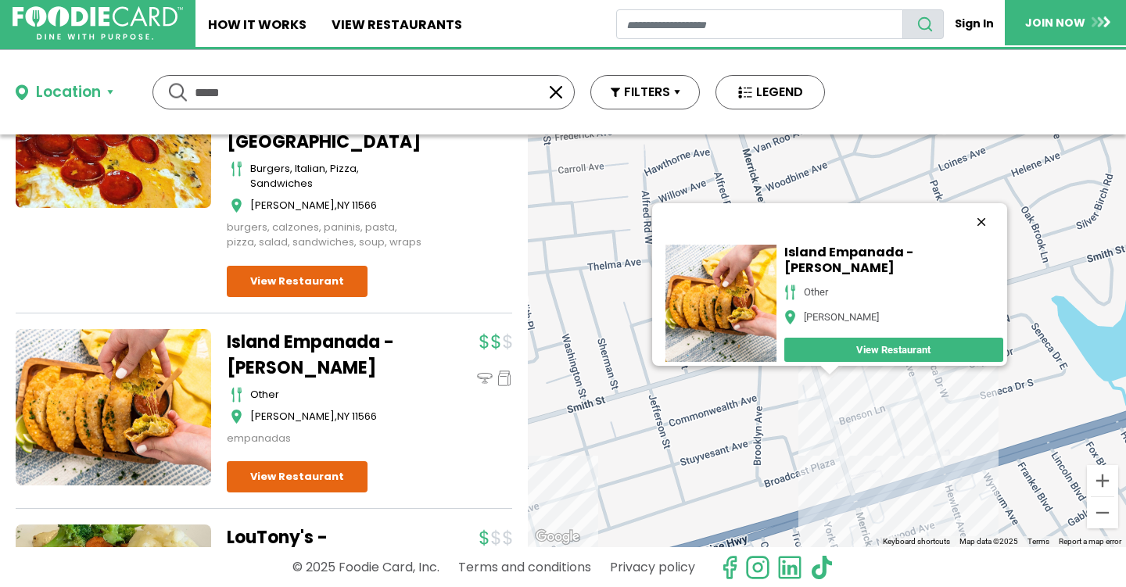
click at [1000, 203] on button "Close" at bounding box center [981, 222] width 38 height 38
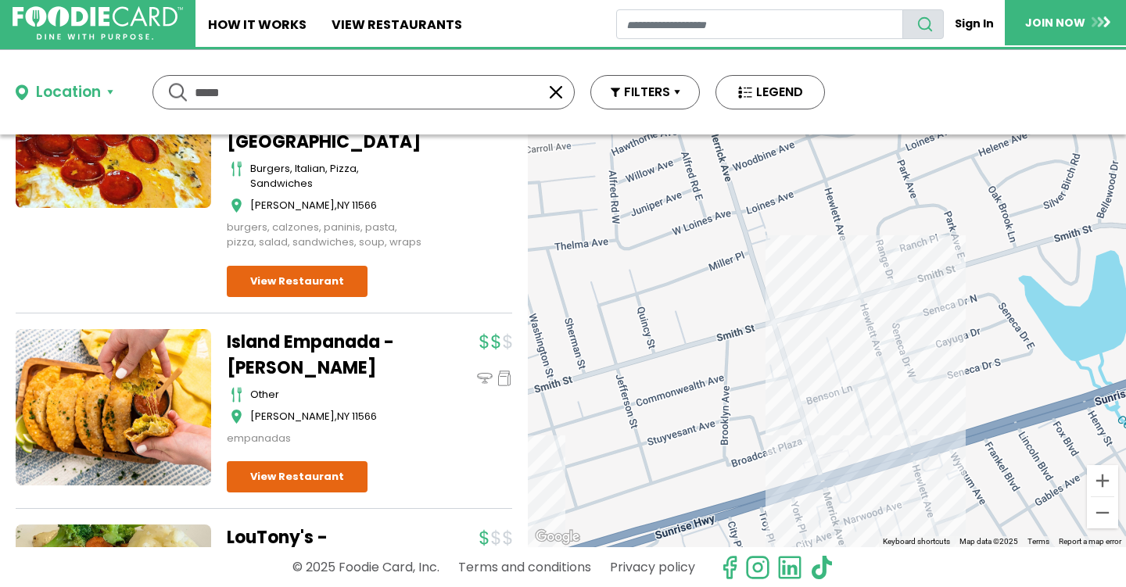
drag, startPoint x: 1000, startPoint y: 336, endPoint x: 813, endPoint y: 198, distance: 232.6
click at [813, 198] on div at bounding box center [827, 341] width 598 height 413
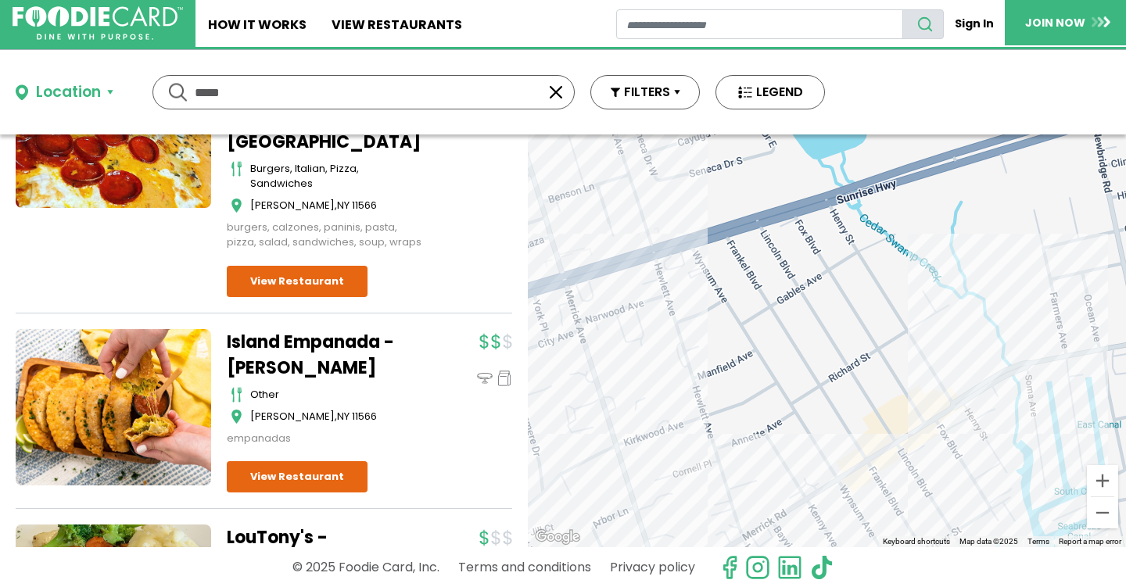
drag, startPoint x: 836, startPoint y: 367, endPoint x: 326, endPoint y: 643, distance: 579.9
click at [326, 587] on html "Skip Navigation Skip to Login Skip to Footer Home How It Works View restaurants" at bounding box center [563, 293] width 1126 height 587
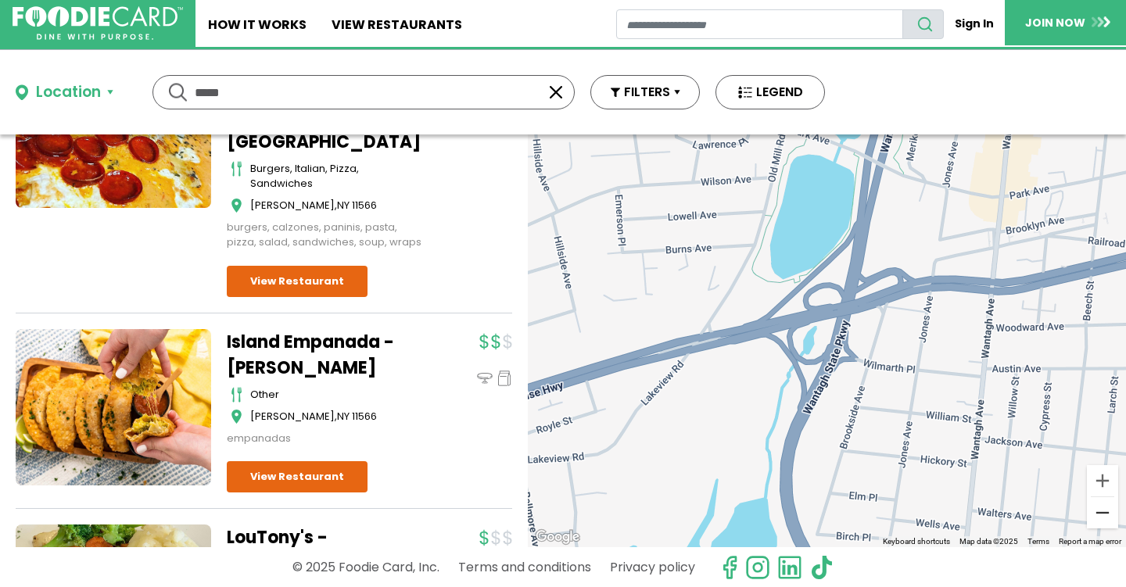
click at [1098, 519] on button "Zoom out" at bounding box center [1102, 512] width 31 height 31
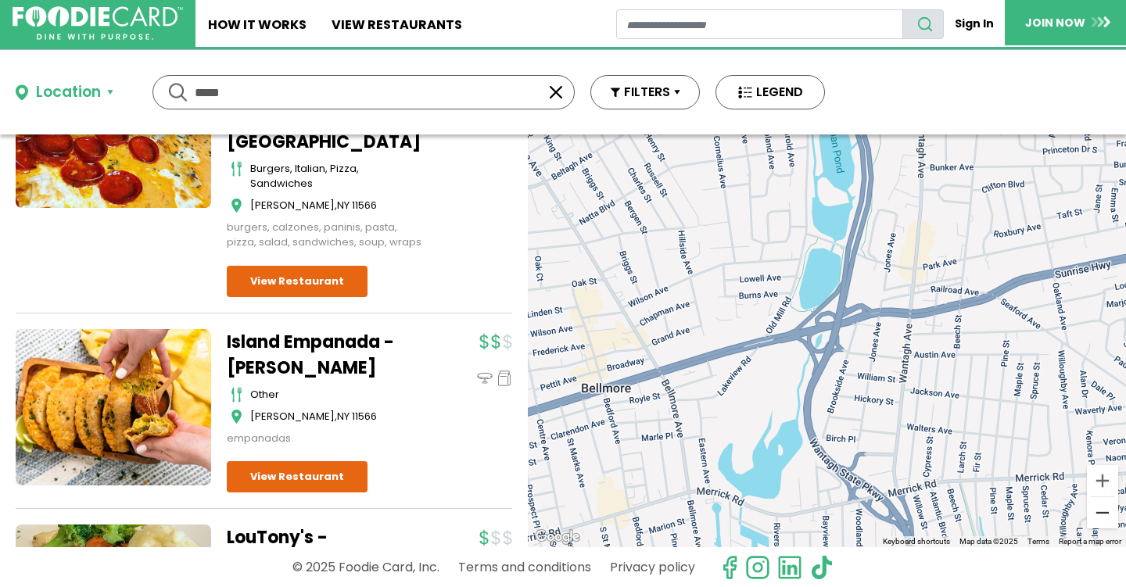
click at [1098, 519] on button "Zoom out" at bounding box center [1102, 512] width 31 height 31
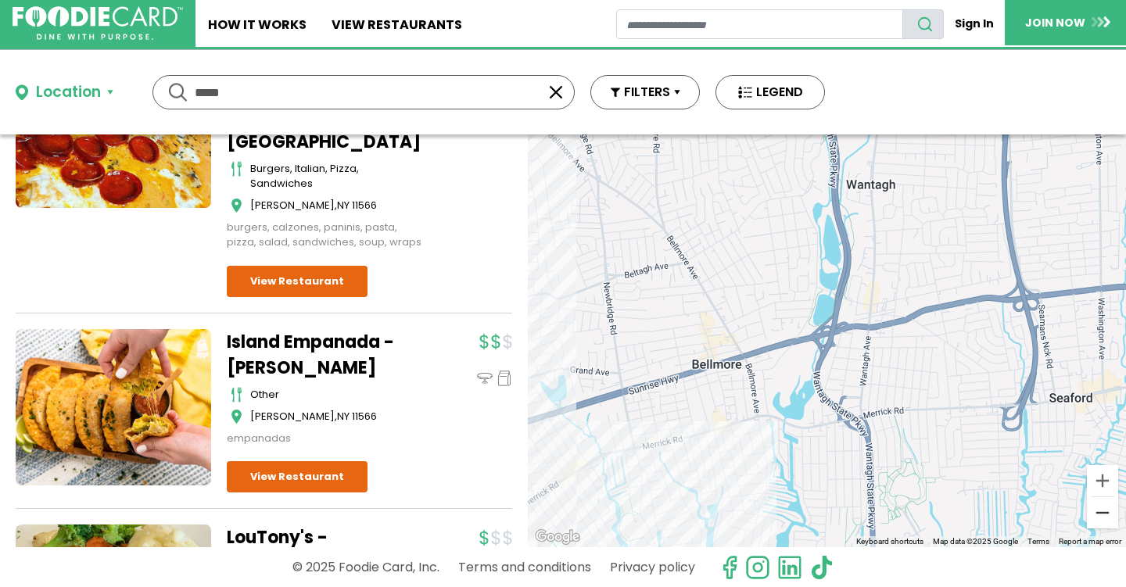
click at [1098, 519] on button "Zoom out" at bounding box center [1102, 512] width 31 height 31
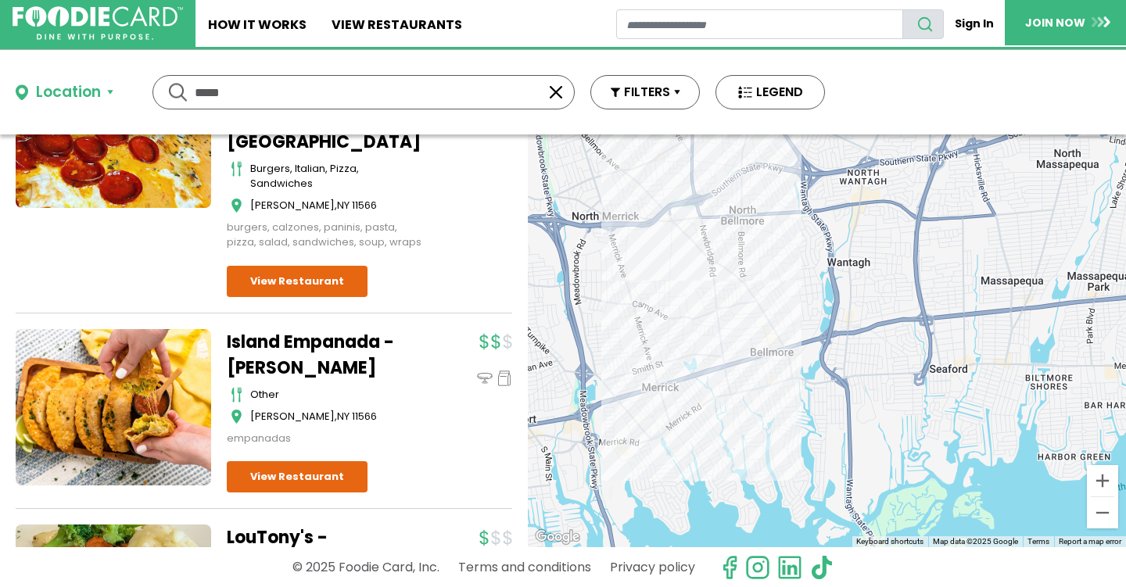
drag, startPoint x: 953, startPoint y: 321, endPoint x: 895, endPoint y: 318, distance: 58.7
click at [895, 318] on div at bounding box center [827, 341] width 598 height 413
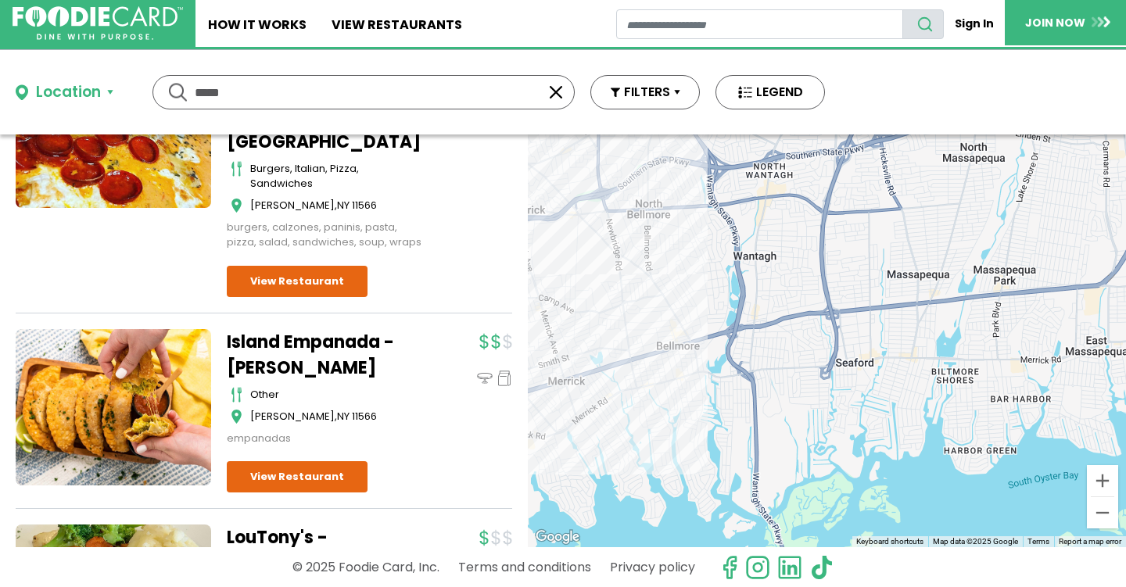
click at [889, 318] on div at bounding box center [827, 341] width 598 height 413
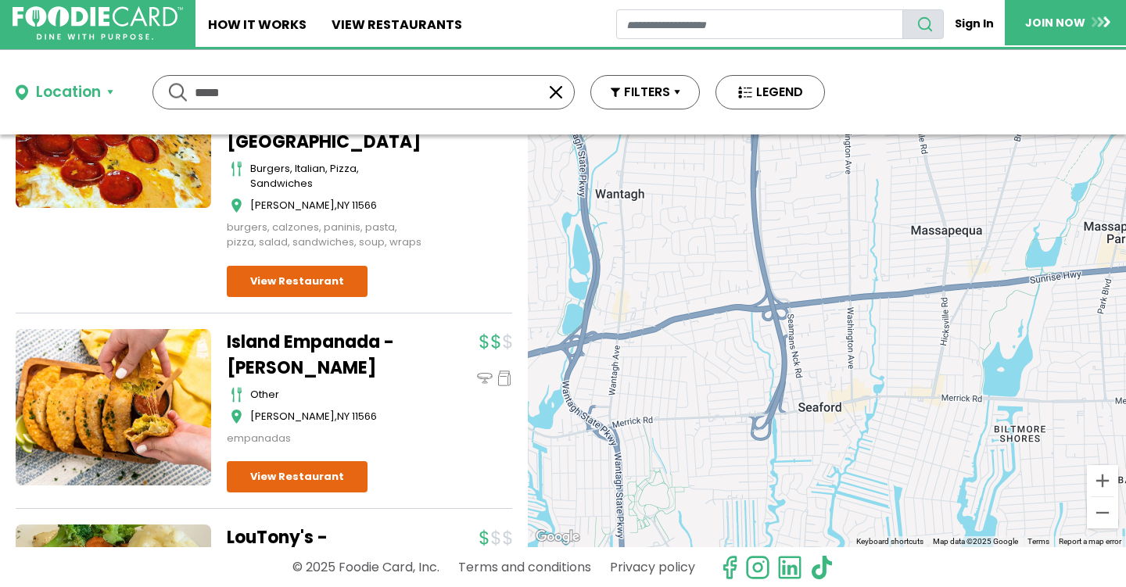
click at [889, 318] on div at bounding box center [827, 341] width 598 height 413
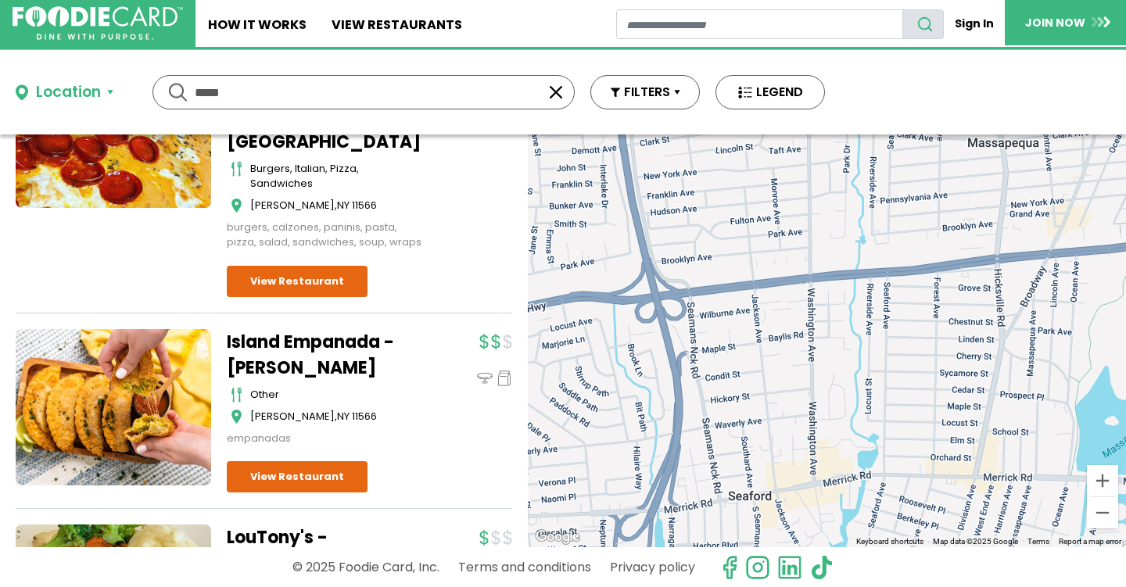
drag, startPoint x: 270, startPoint y: 97, endPoint x: 174, endPoint y: 86, distance: 96.8
click at [174, 86] on div "***** *****" at bounding box center [364, 92] width 422 height 34
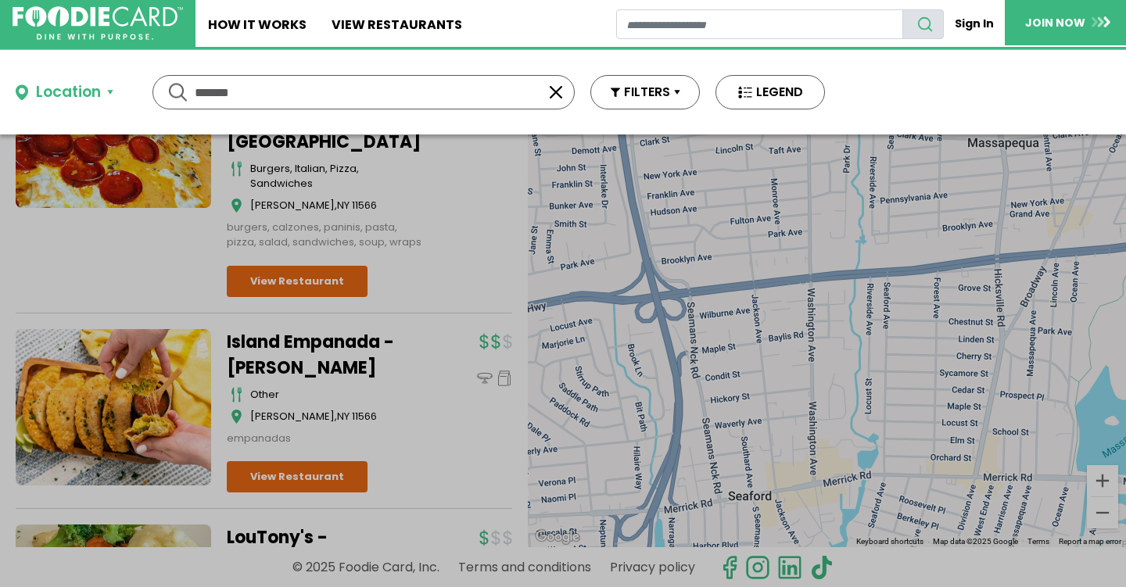
scroll to position [0, 0]
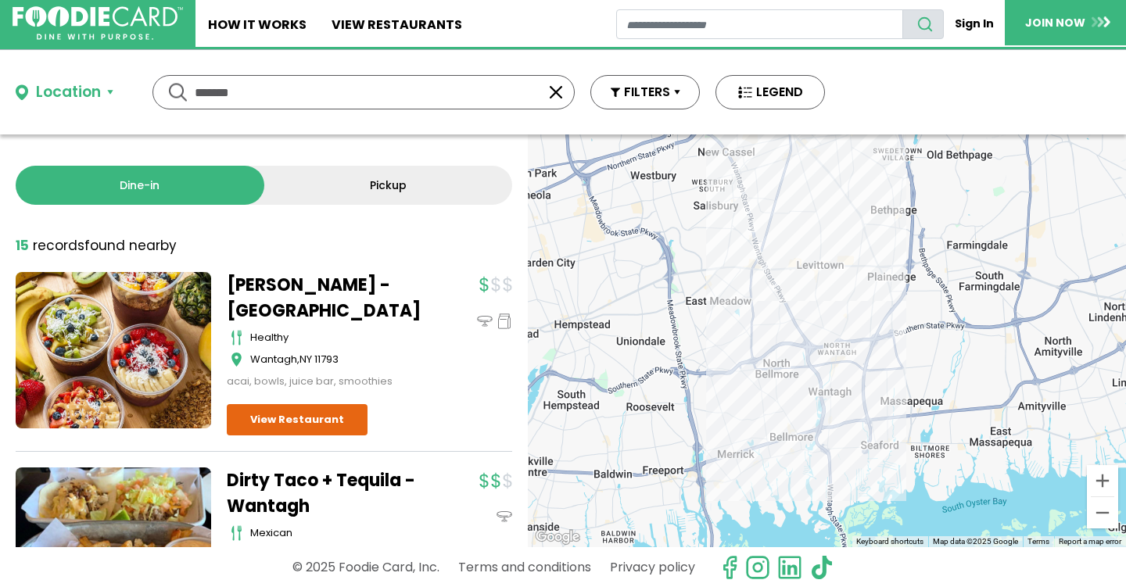
click at [808, 388] on div at bounding box center [827, 341] width 598 height 413
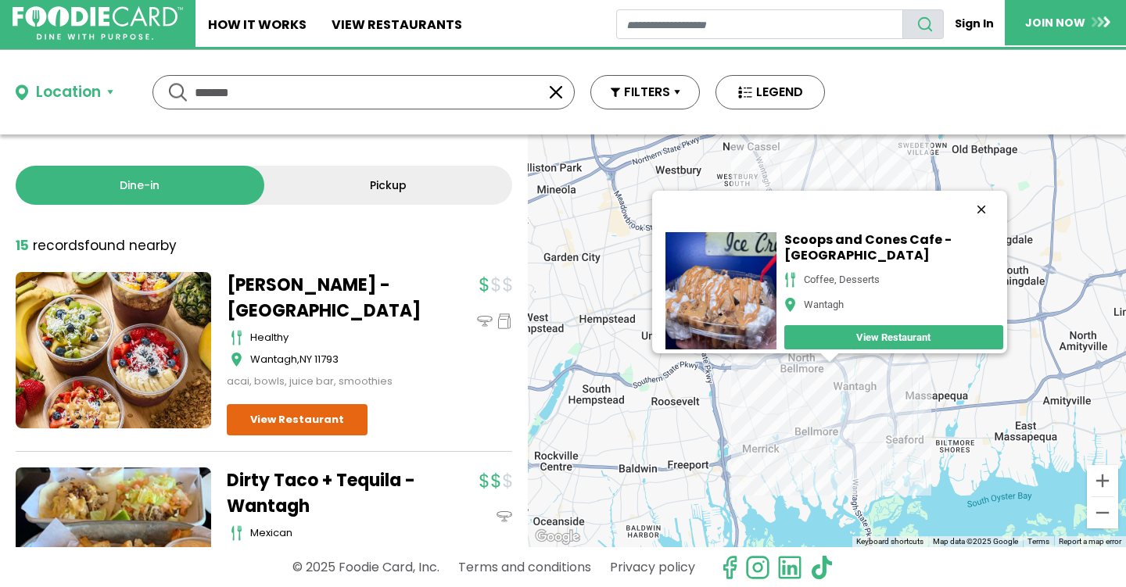
click at [1000, 196] on button "Close" at bounding box center [981, 210] width 38 height 38
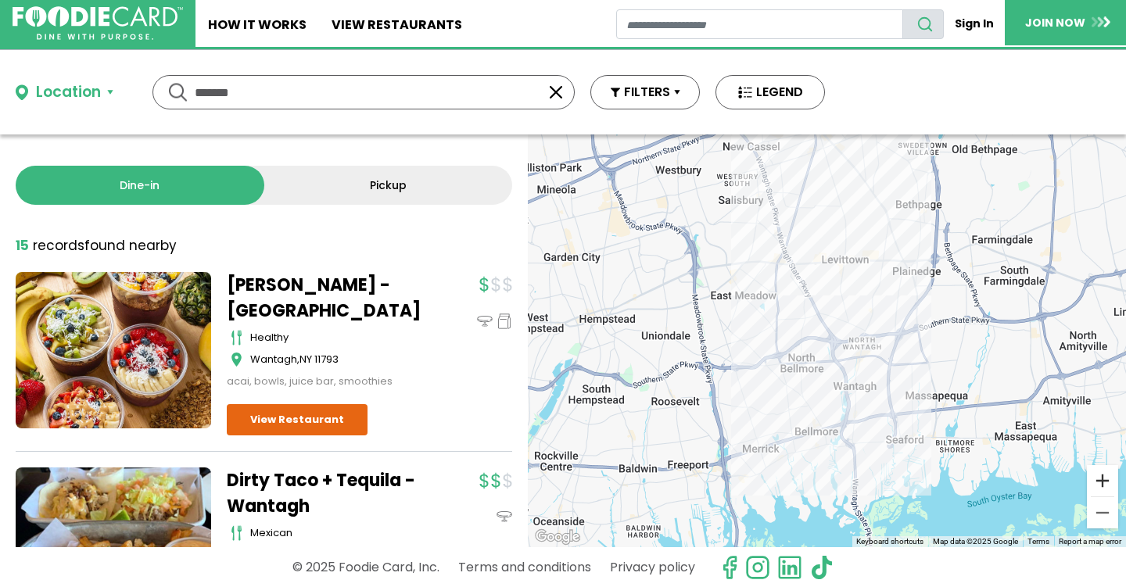
click at [1096, 481] on button "Zoom in" at bounding box center [1102, 480] width 31 height 31
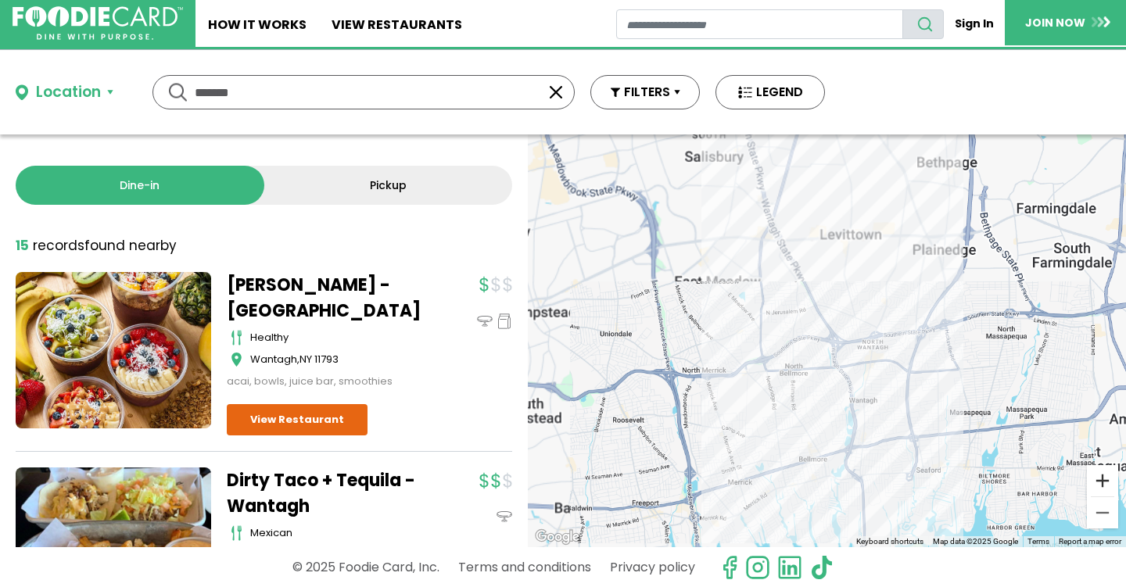
click at [1096, 481] on button "Zoom in" at bounding box center [1102, 480] width 31 height 31
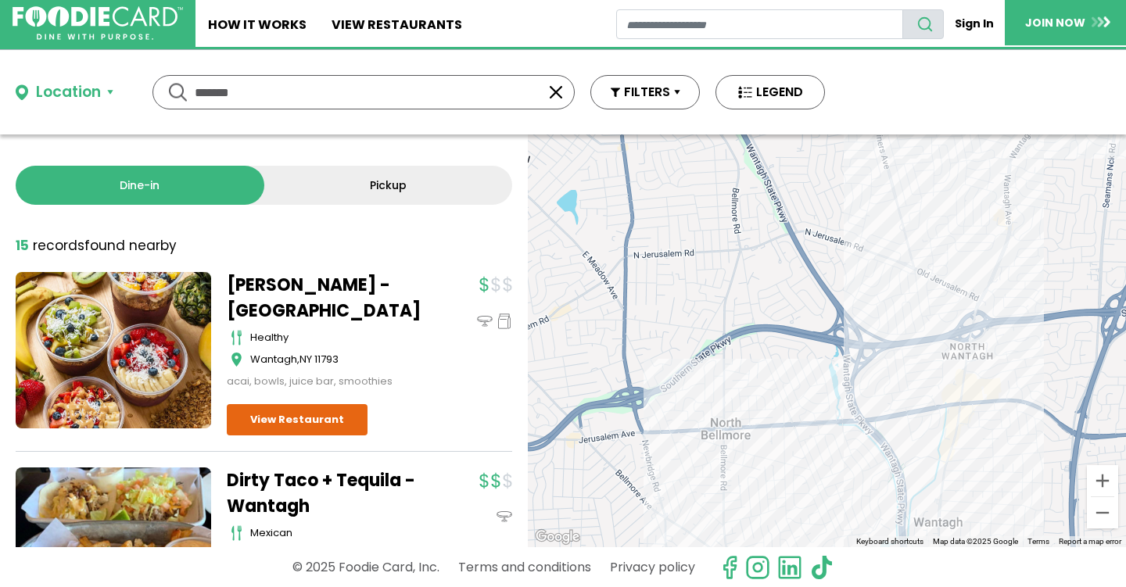
click at [985, 406] on div at bounding box center [827, 341] width 598 height 413
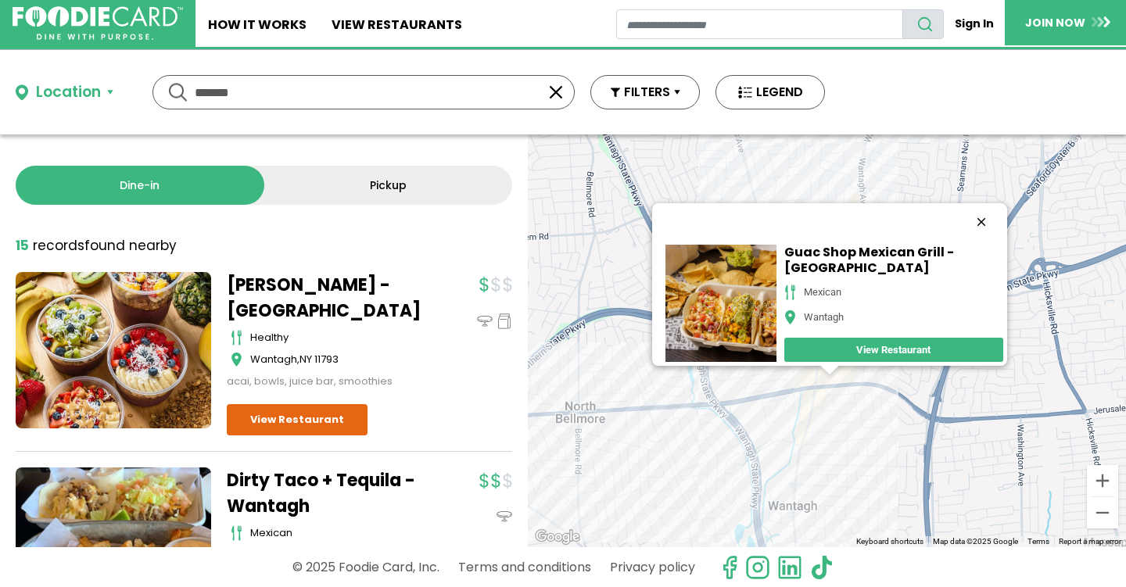
click at [1000, 203] on button "Close" at bounding box center [981, 222] width 38 height 38
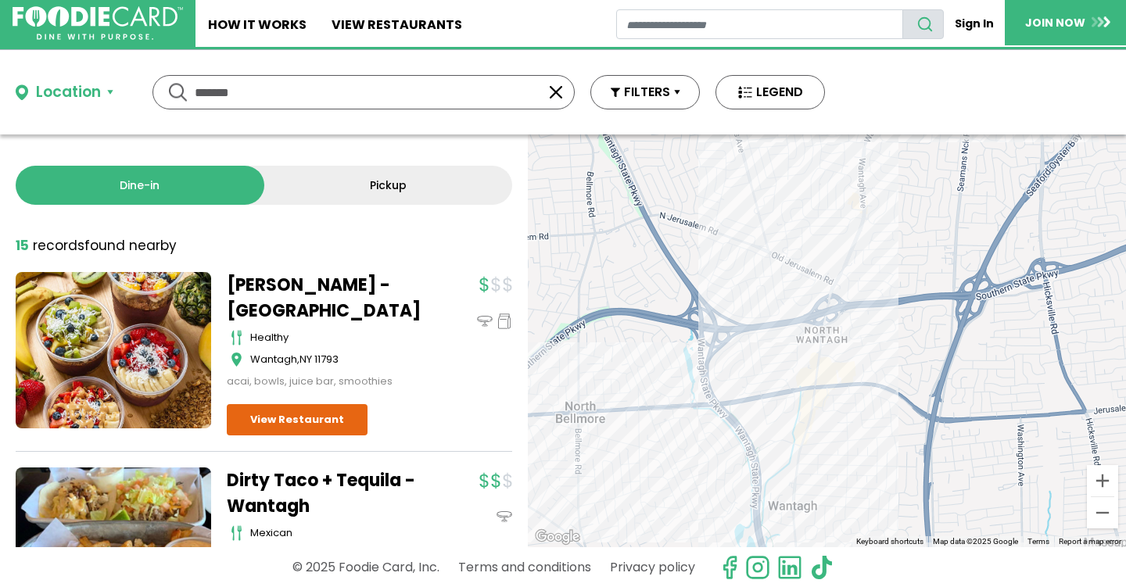
click at [825, 416] on div at bounding box center [827, 341] width 598 height 413
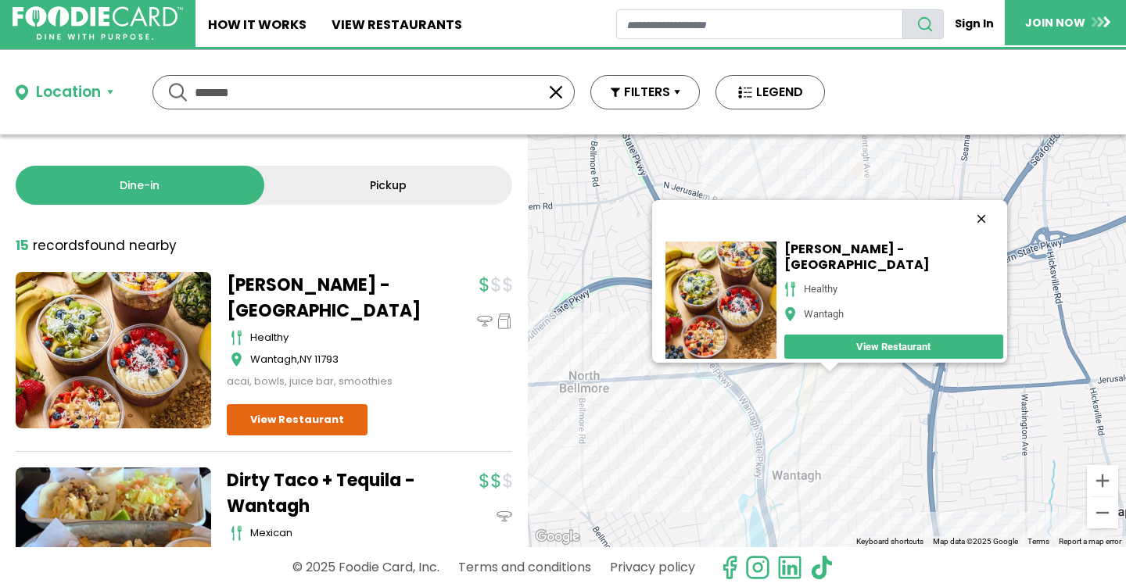
click at [1000, 204] on button "Close" at bounding box center [981, 219] width 38 height 38
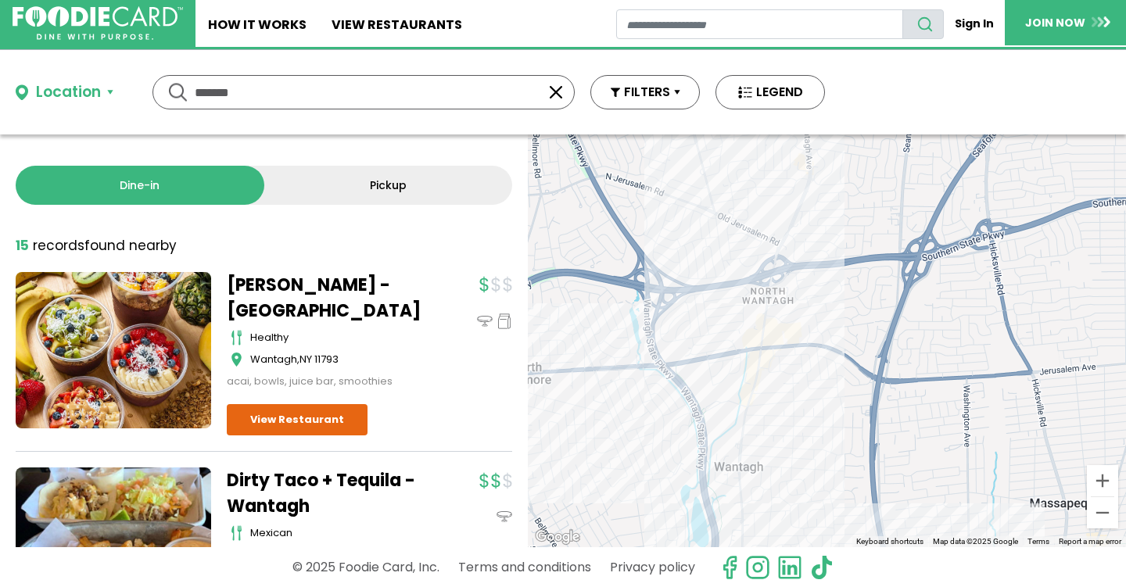
drag, startPoint x: 995, startPoint y: 368, endPoint x: 928, endPoint y: 393, distance: 70.8
click at [928, 393] on div at bounding box center [827, 341] width 598 height 413
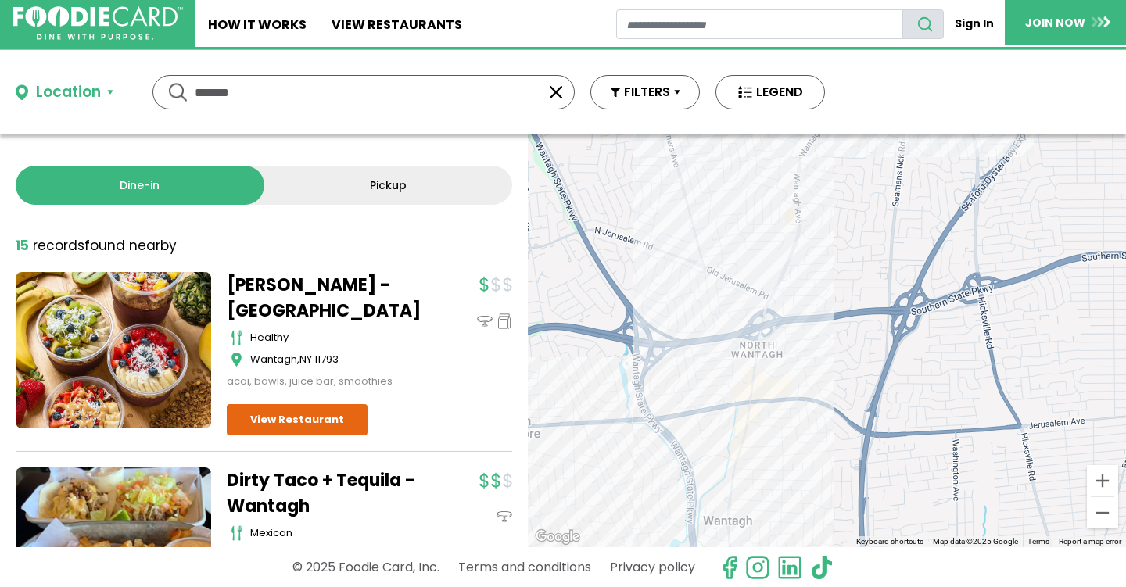
click at [820, 249] on div at bounding box center [827, 341] width 598 height 413
click at [813, 244] on div at bounding box center [827, 341] width 598 height 413
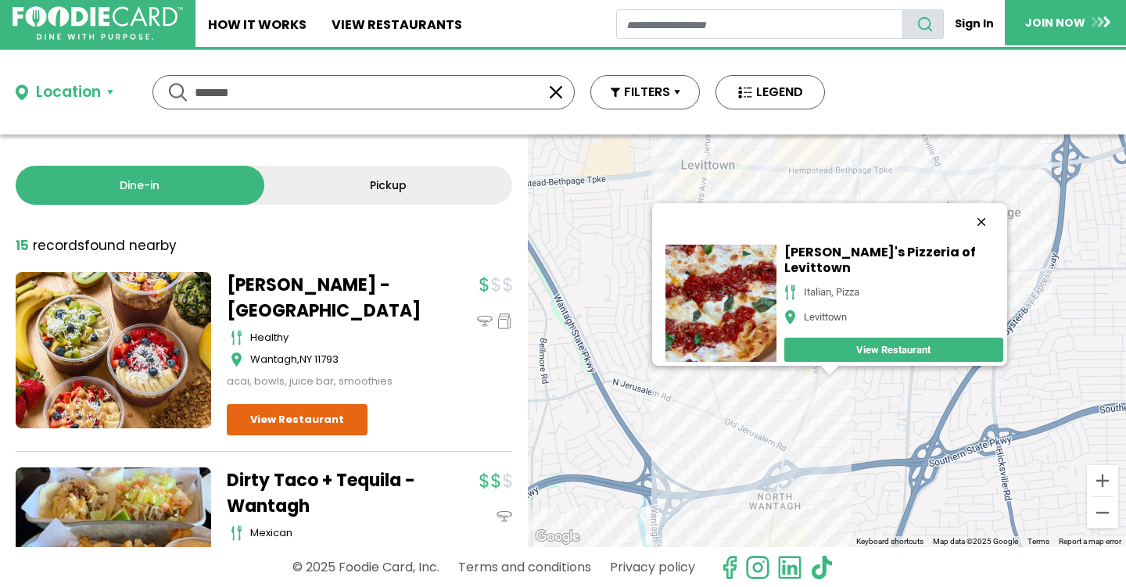
click at [1000, 203] on button "Close" at bounding box center [981, 222] width 38 height 38
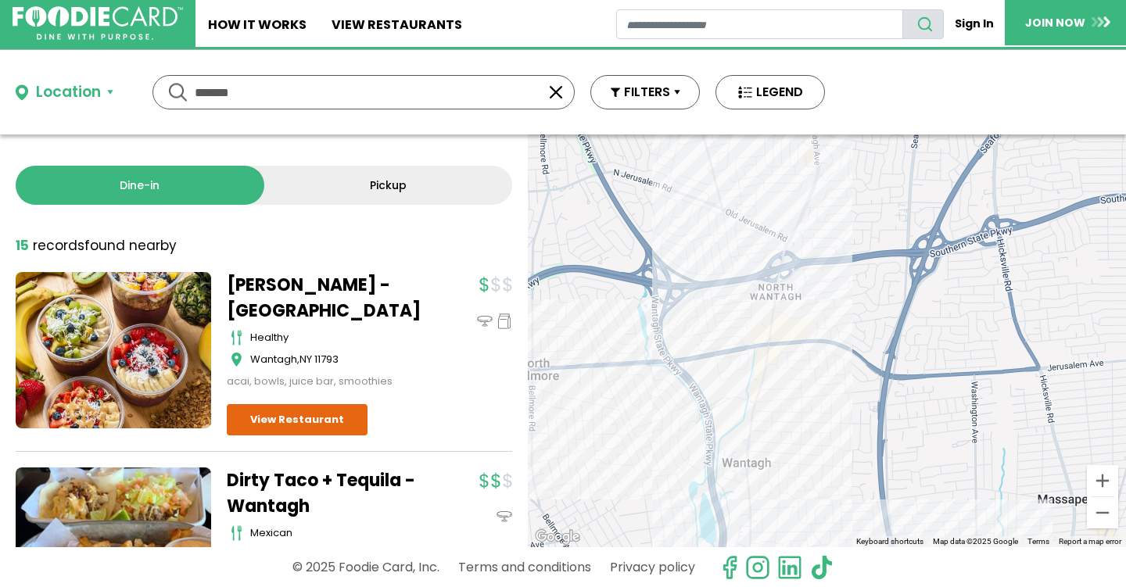
drag, startPoint x: 945, startPoint y: 422, endPoint x: 946, endPoint y: 207, distance: 215.1
click at [946, 207] on div at bounding box center [827, 341] width 598 height 413
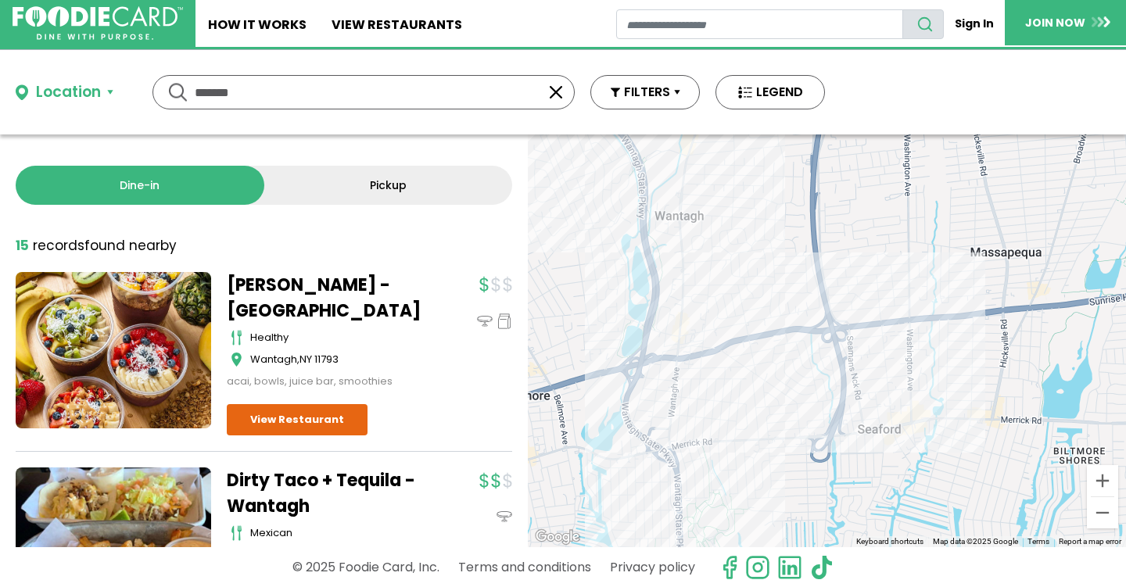
drag, startPoint x: 892, startPoint y: 381, endPoint x: 825, endPoint y: 139, distance: 250.9
click at [825, 138] on div at bounding box center [827, 341] width 598 height 413
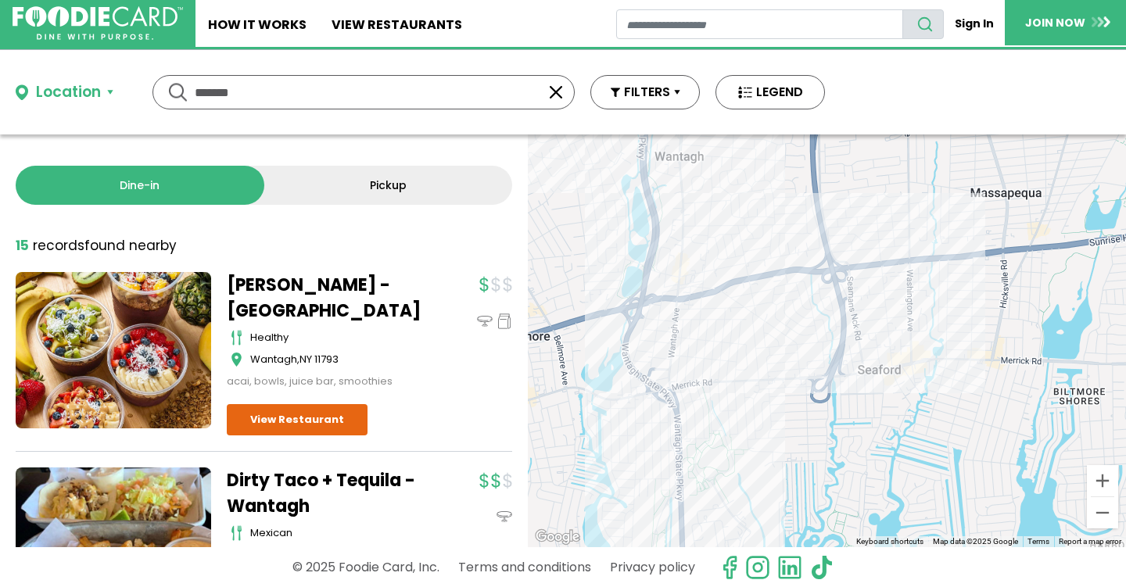
drag, startPoint x: 845, startPoint y: 283, endPoint x: 846, endPoint y: 180, distance: 103.2
click at [846, 180] on div at bounding box center [827, 341] width 598 height 413
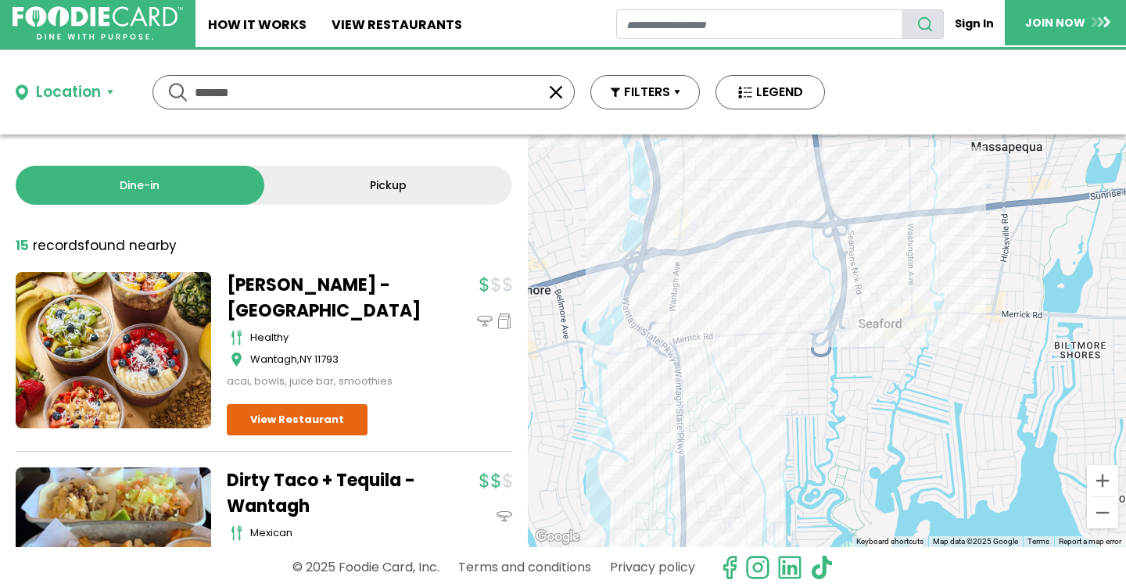
click at [765, 342] on div at bounding box center [827, 341] width 598 height 413
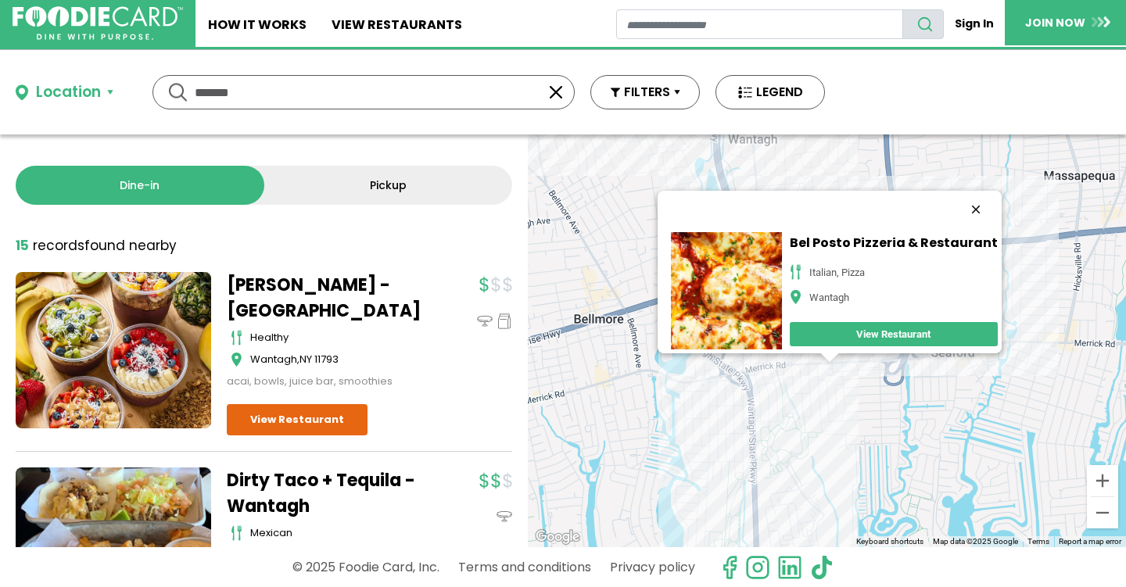
click at [994, 201] on button "Close" at bounding box center [976, 210] width 38 height 38
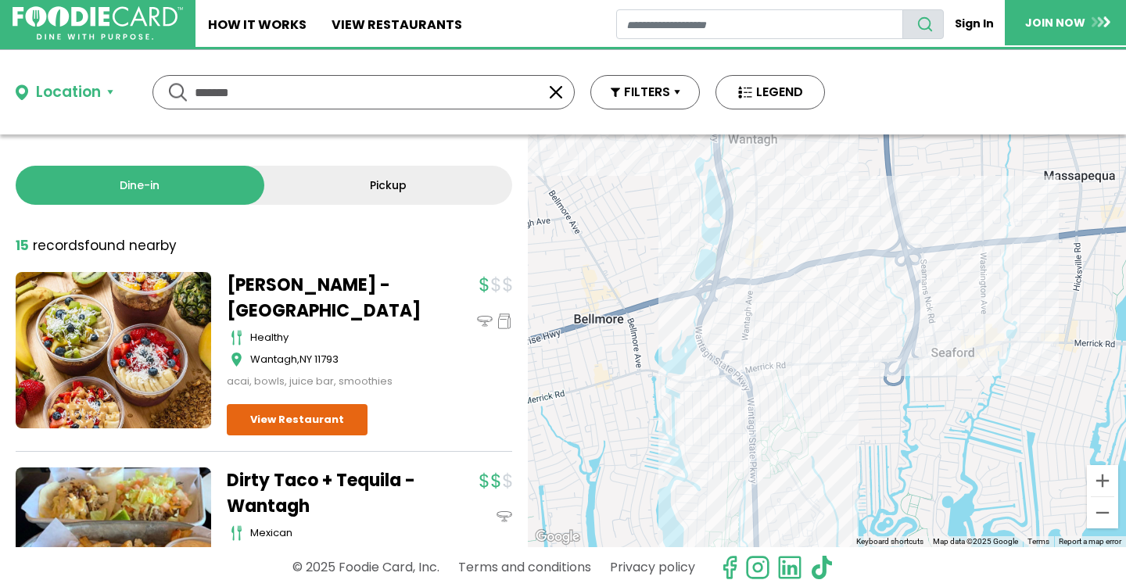
click at [801, 383] on div at bounding box center [827, 341] width 598 height 413
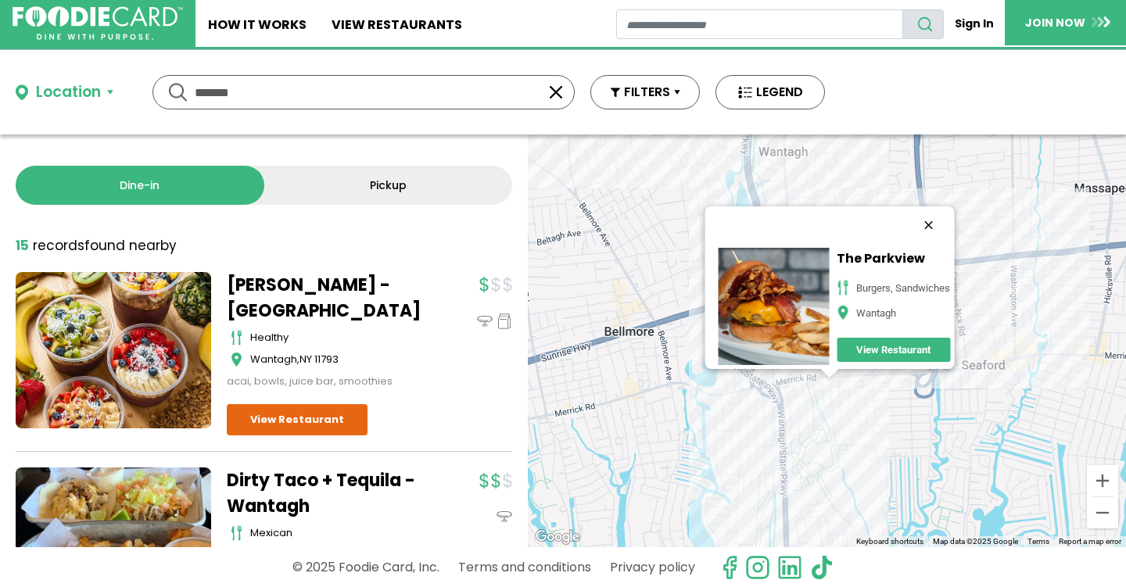
click at [947, 206] on button "Close" at bounding box center [929, 225] width 38 height 38
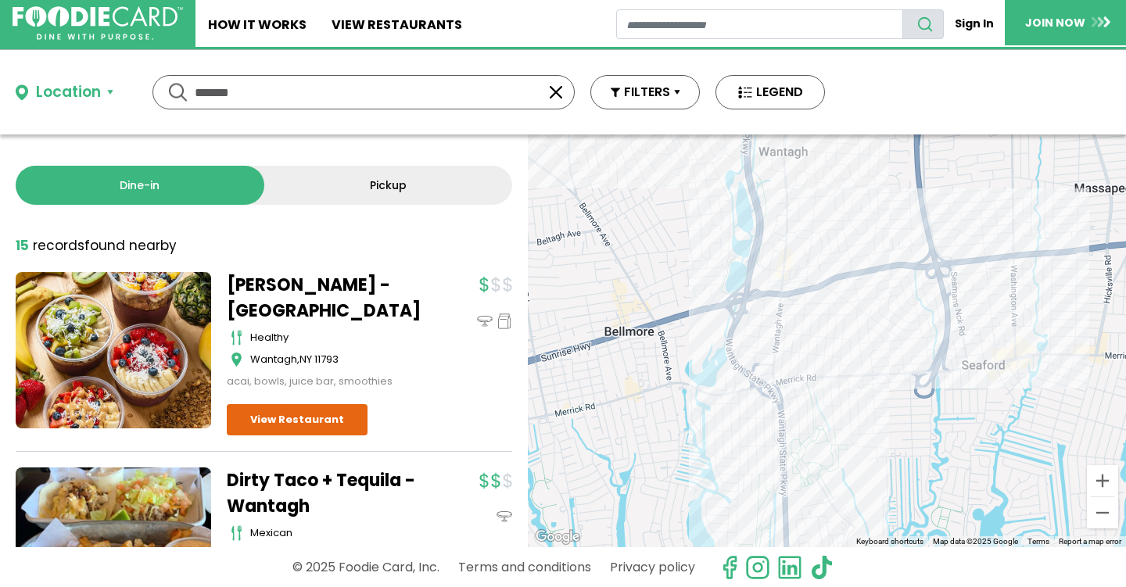
click at [799, 382] on div at bounding box center [827, 341] width 598 height 413
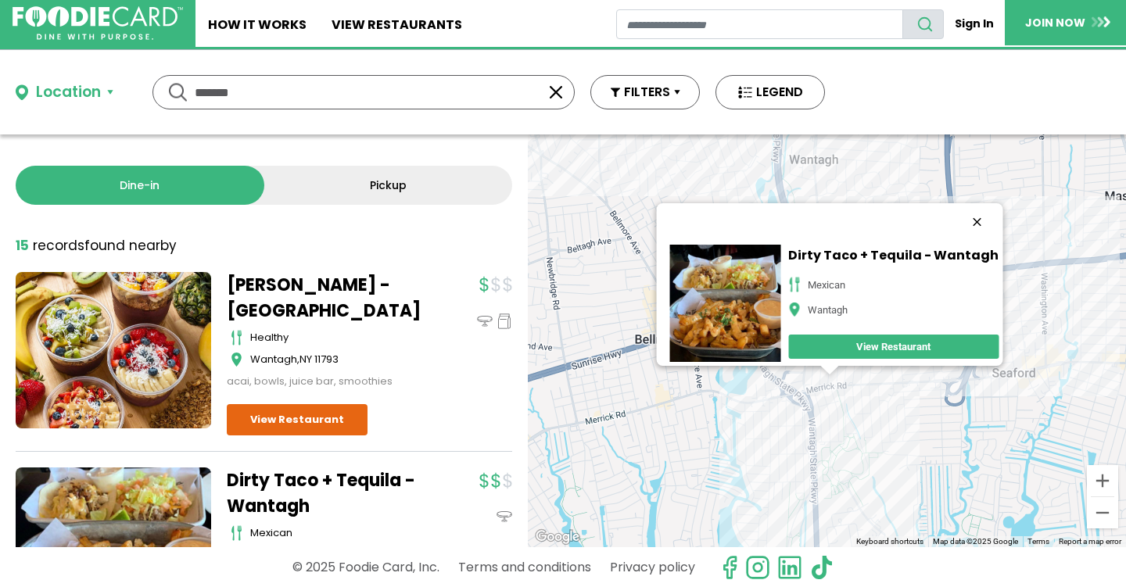
click at [996, 203] on button "Close" at bounding box center [977, 222] width 38 height 38
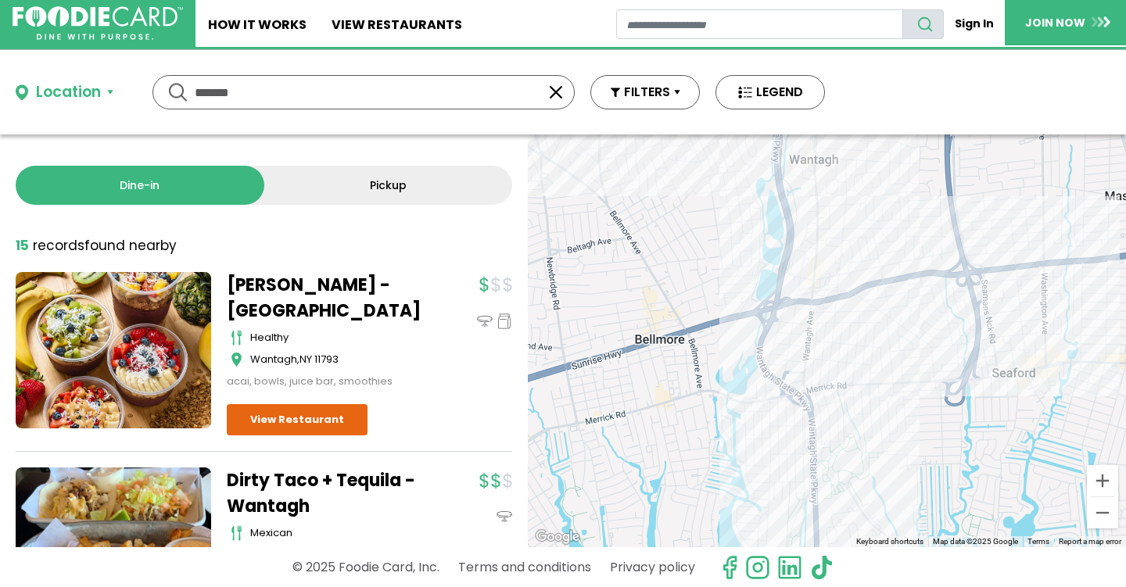
click at [962, 276] on div at bounding box center [827, 341] width 598 height 413
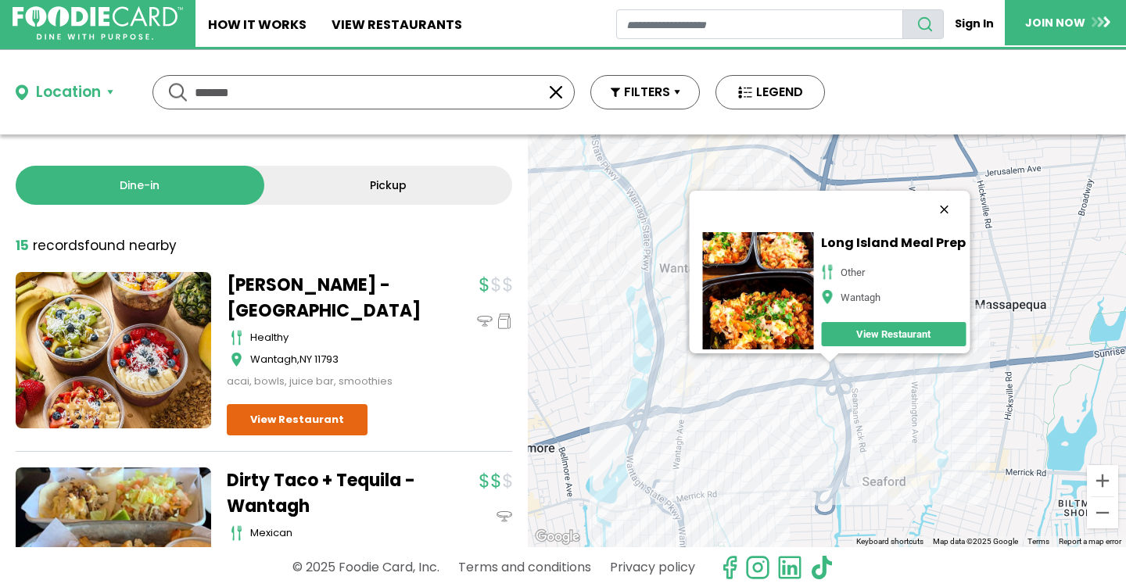
click at [963, 200] on button "Close" at bounding box center [944, 210] width 38 height 38
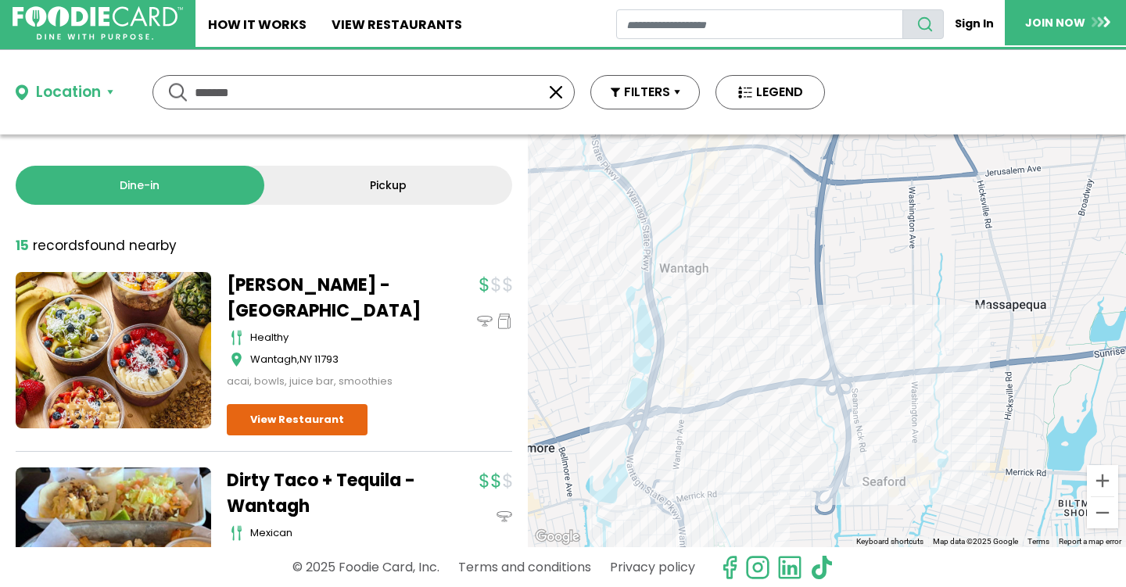
click at [791, 385] on div at bounding box center [827, 341] width 598 height 413
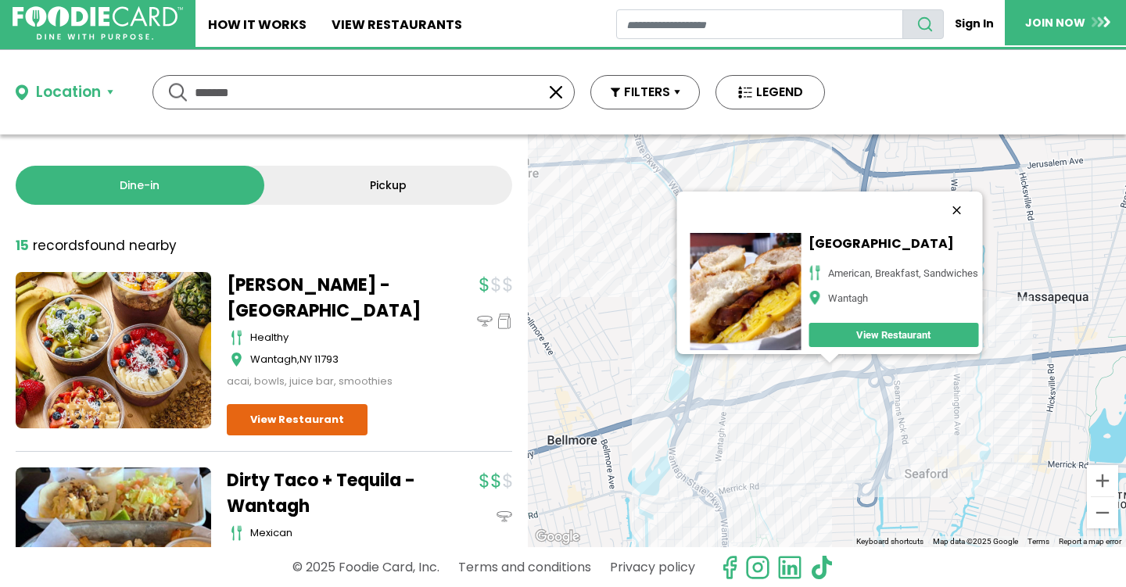
click at [975, 192] on button "Close" at bounding box center [957, 211] width 38 height 38
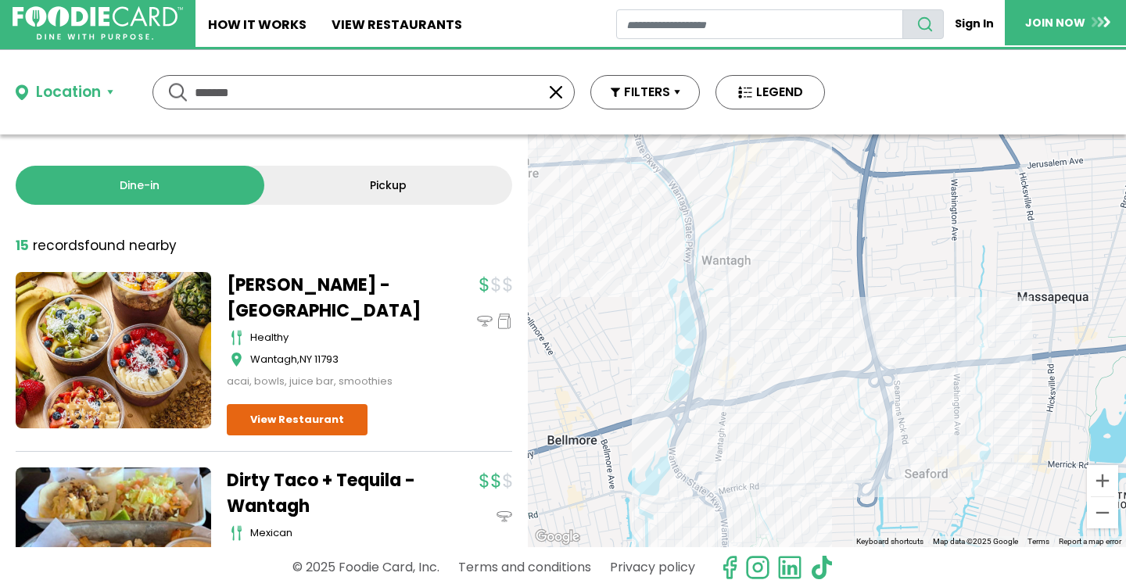
click at [756, 402] on div at bounding box center [827, 341] width 598 height 413
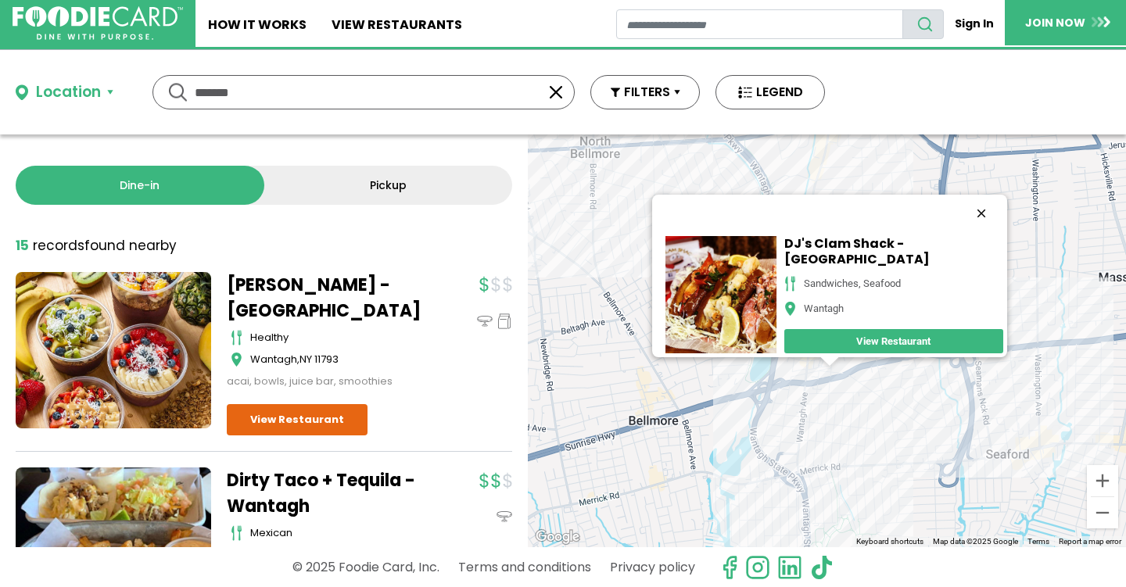
click at [1000, 197] on button "Close" at bounding box center [981, 214] width 38 height 38
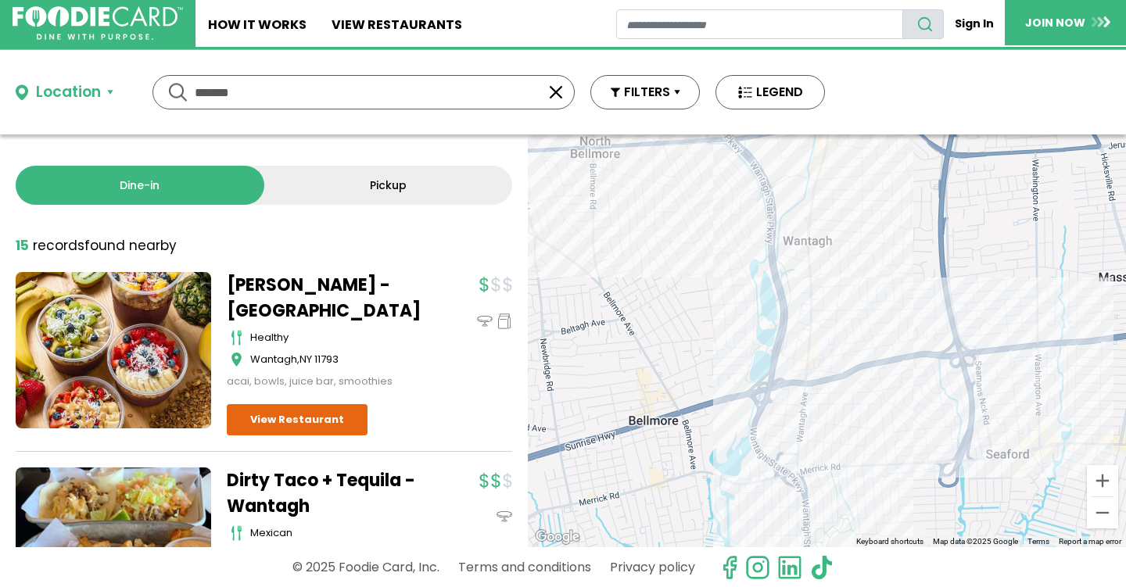
click at [842, 368] on div at bounding box center [827, 341] width 598 height 413
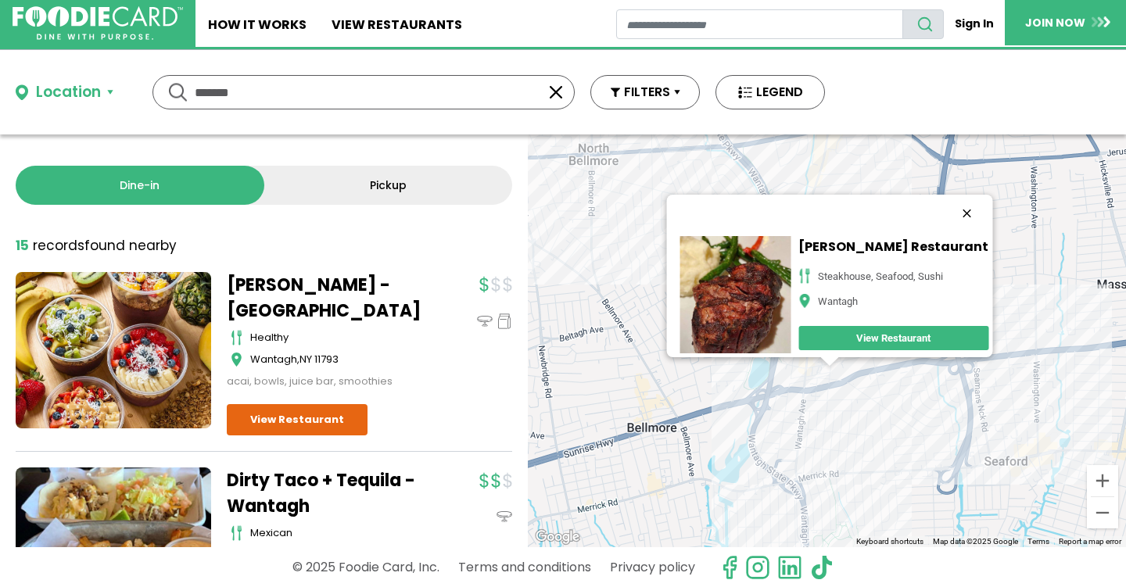
click at [985, 199] on button "Close" at bounding box center [967, 214] width 38 height 38
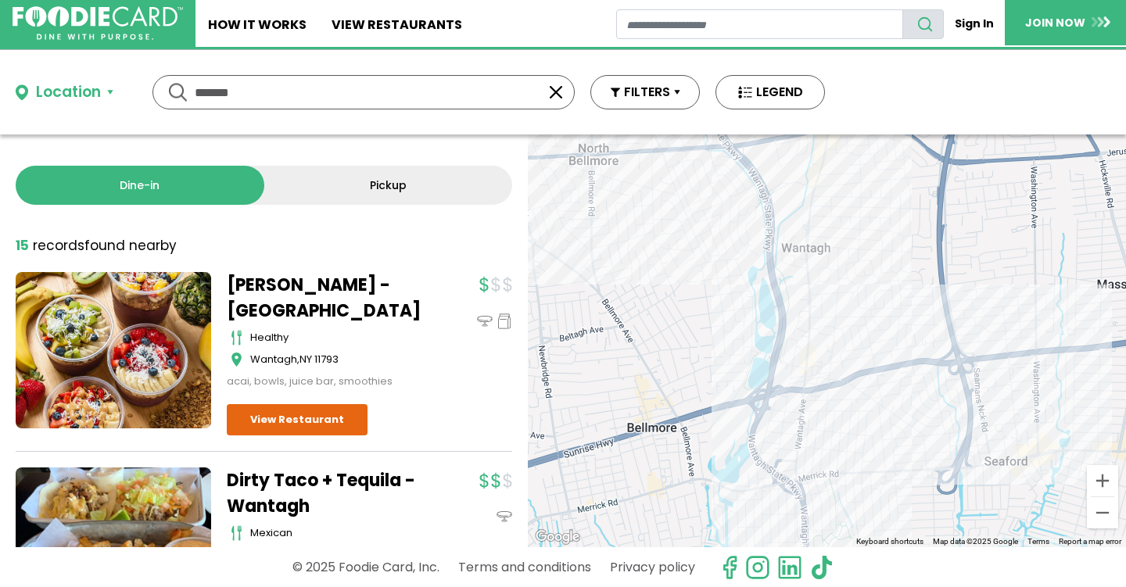
click at [818, 368] on div at bounding box center [827, 341] width 598 height 413
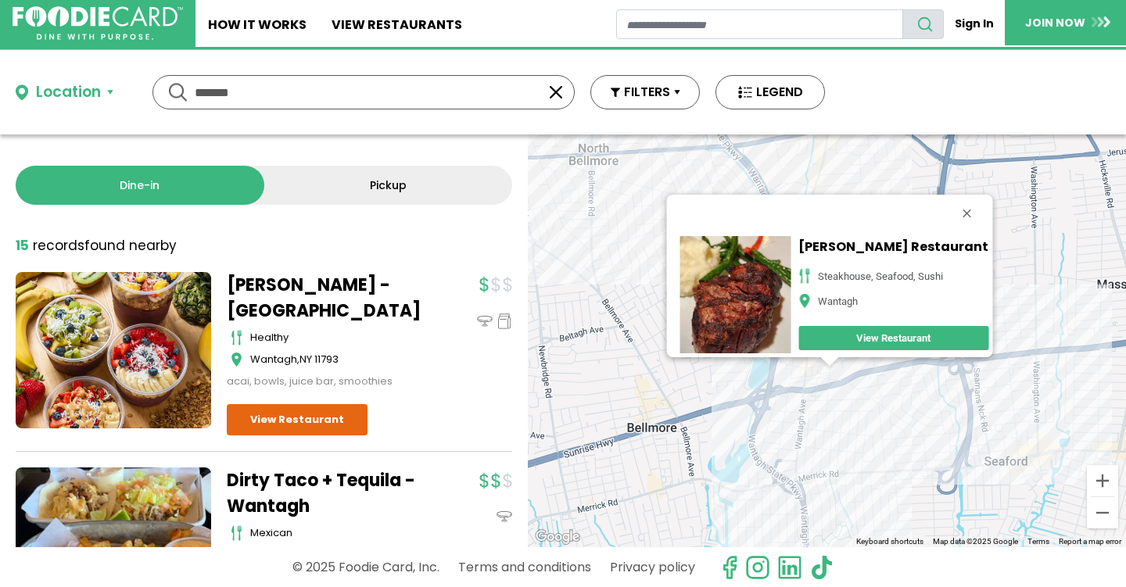
click at [818, 367] on div "Thom Thom Restaurant Steakhouse, Seafood, Sushi Wantagh View Restaurant" at bounding box center [827, 341] width 598 height 413
click at [985, 198] on button "Close" at bounding box center [967, 214] width 38 height 38
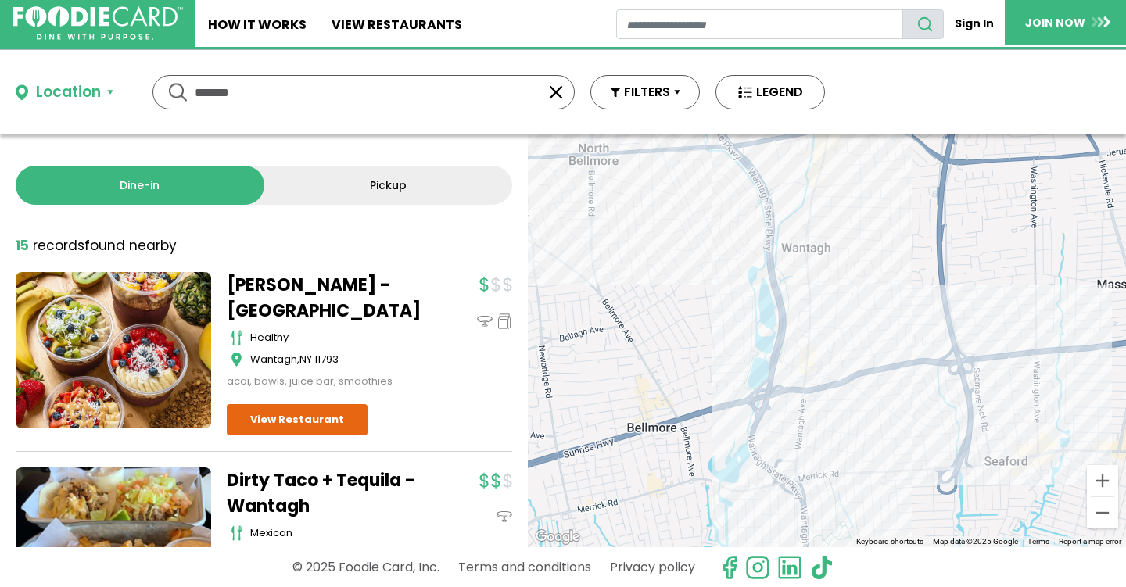
click at [820, 363] on div at bounding box center [827, 341] width 598 height 413
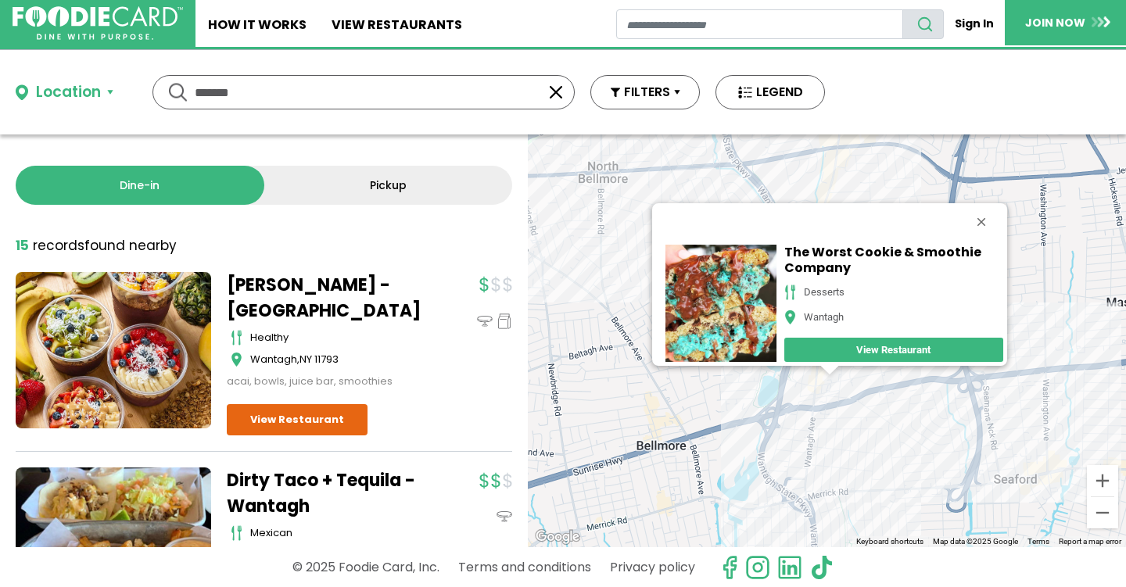
click at [340, 186] on link "Pickup" at bounding box center [388, 185] width 249 height 39
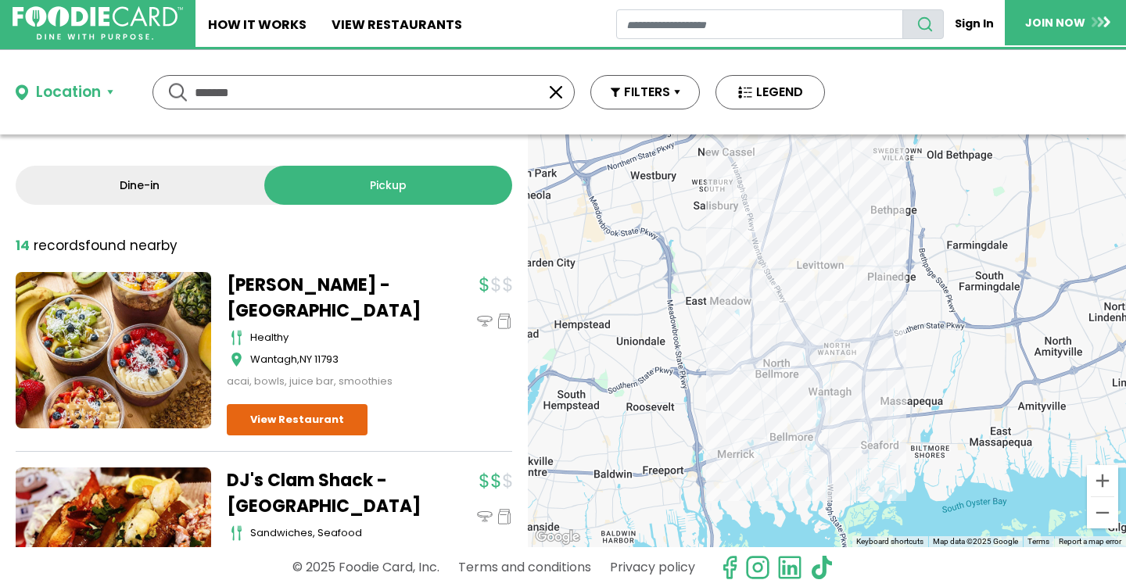
drag, startPoint x: 280, startPoint y: 89, endPoint x: 182, endPoint y: 80, distance: 98.2
click at [182, 80] on div "******* *******" at bounding box center [364, 92] width 422 height 34
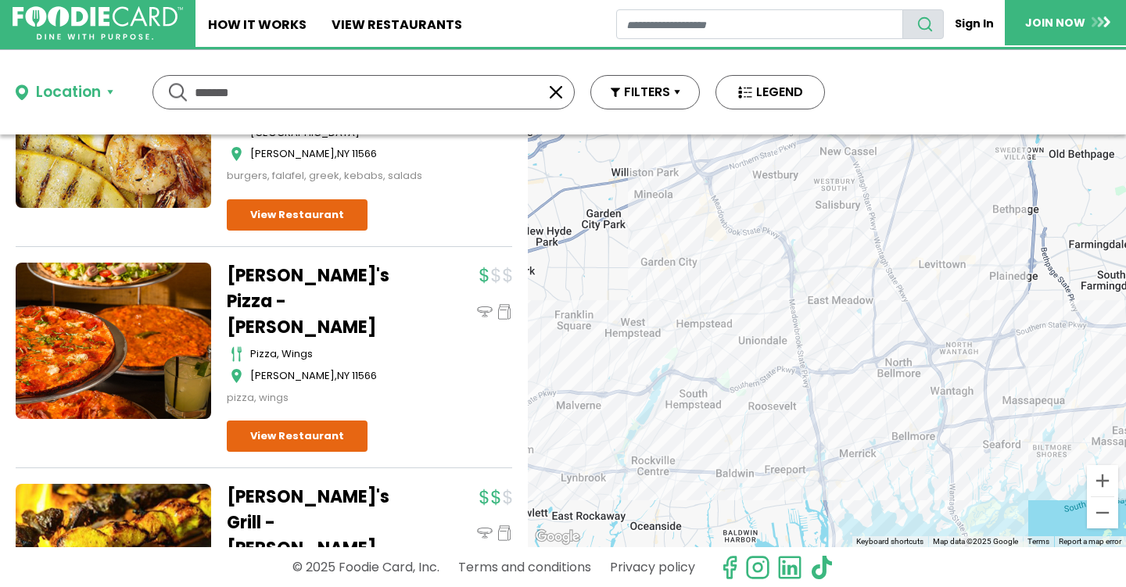
scroll to position [443, 0]
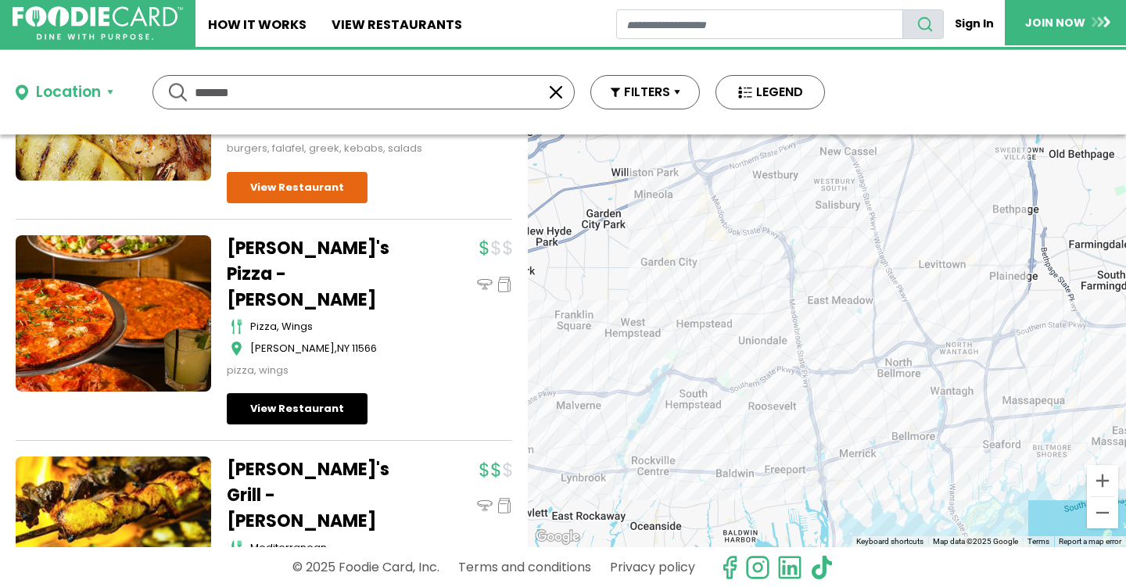
type input "*******"
click at [282, 393] on link "View Restaurant" at bounding box center [297, 408] width 141 height 31
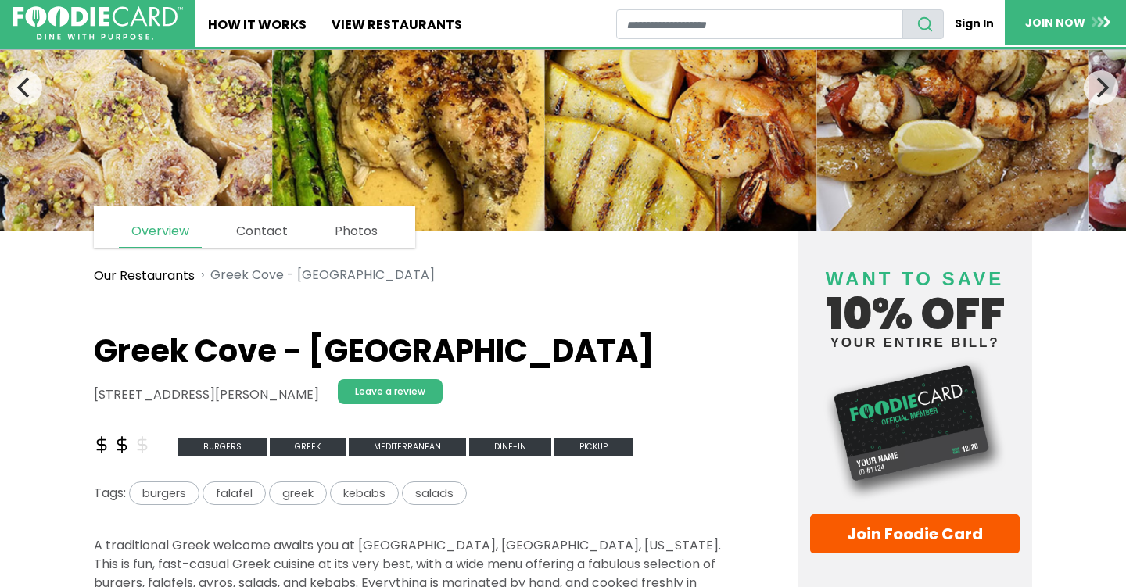
scroll to position [238, 0]
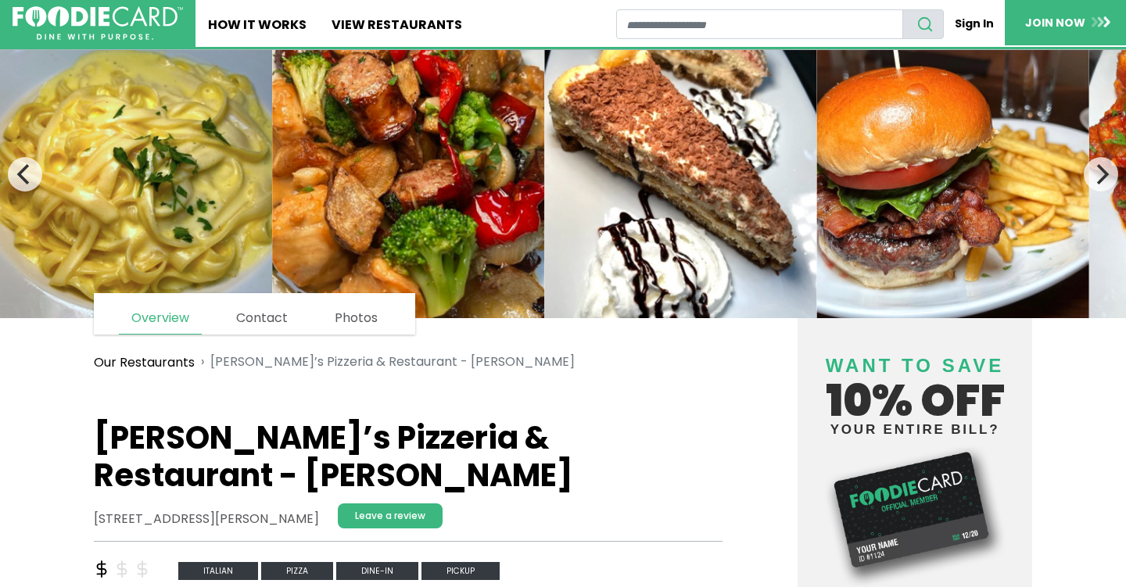
scroll to position [20, 0]
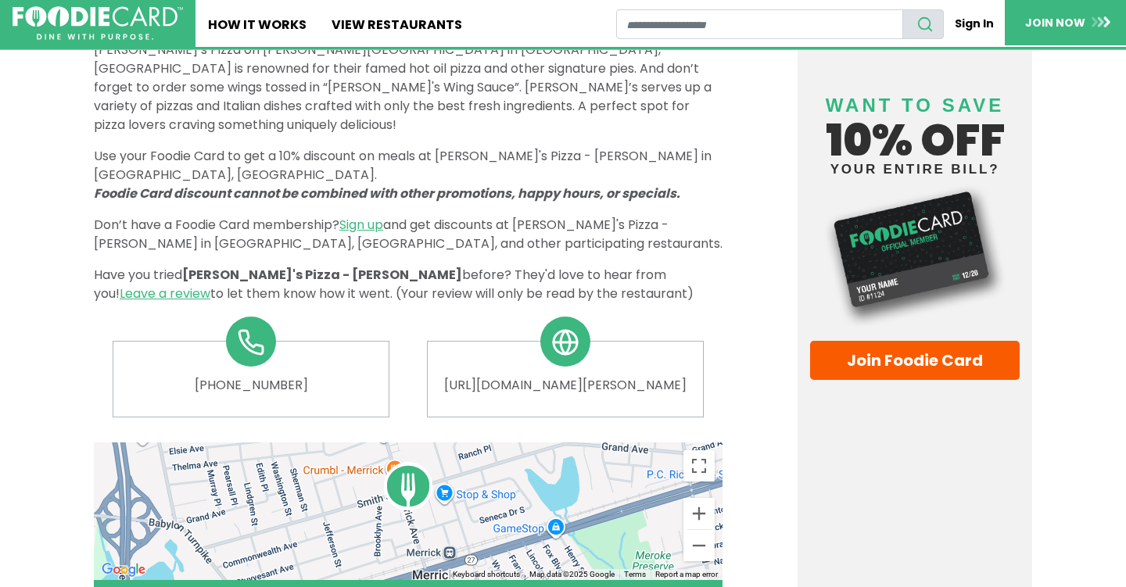
scroll to position [642, 0]
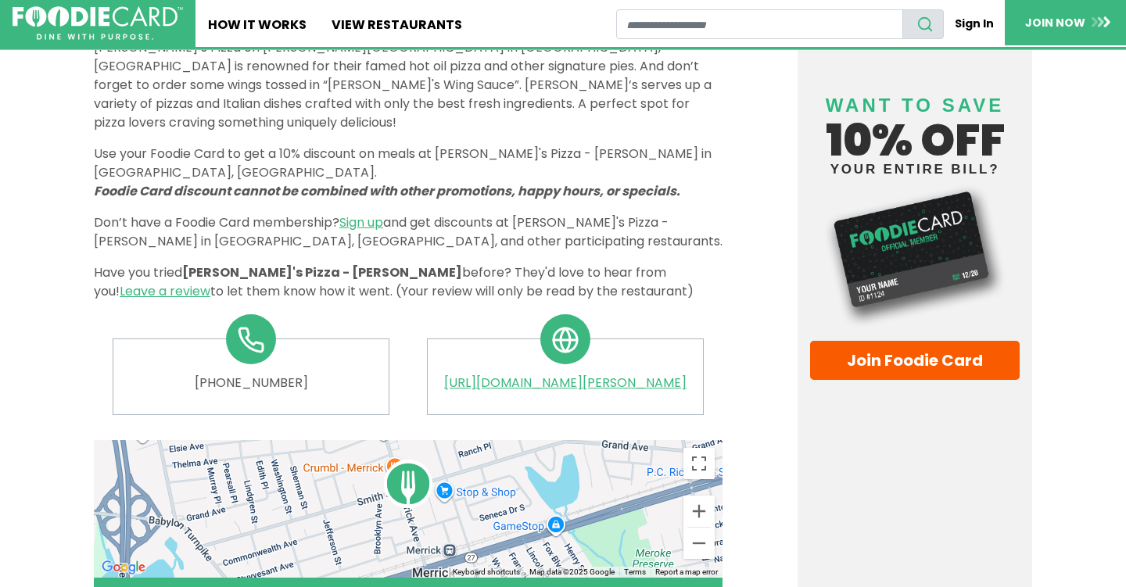
click at [534, 374] on link "[URL][DOMAIN_NAME][PERSON_NAME]" at bounding box center [565, 383] width 250 height 19
